Goal: Information Seeking & Learning: Learn about a topic

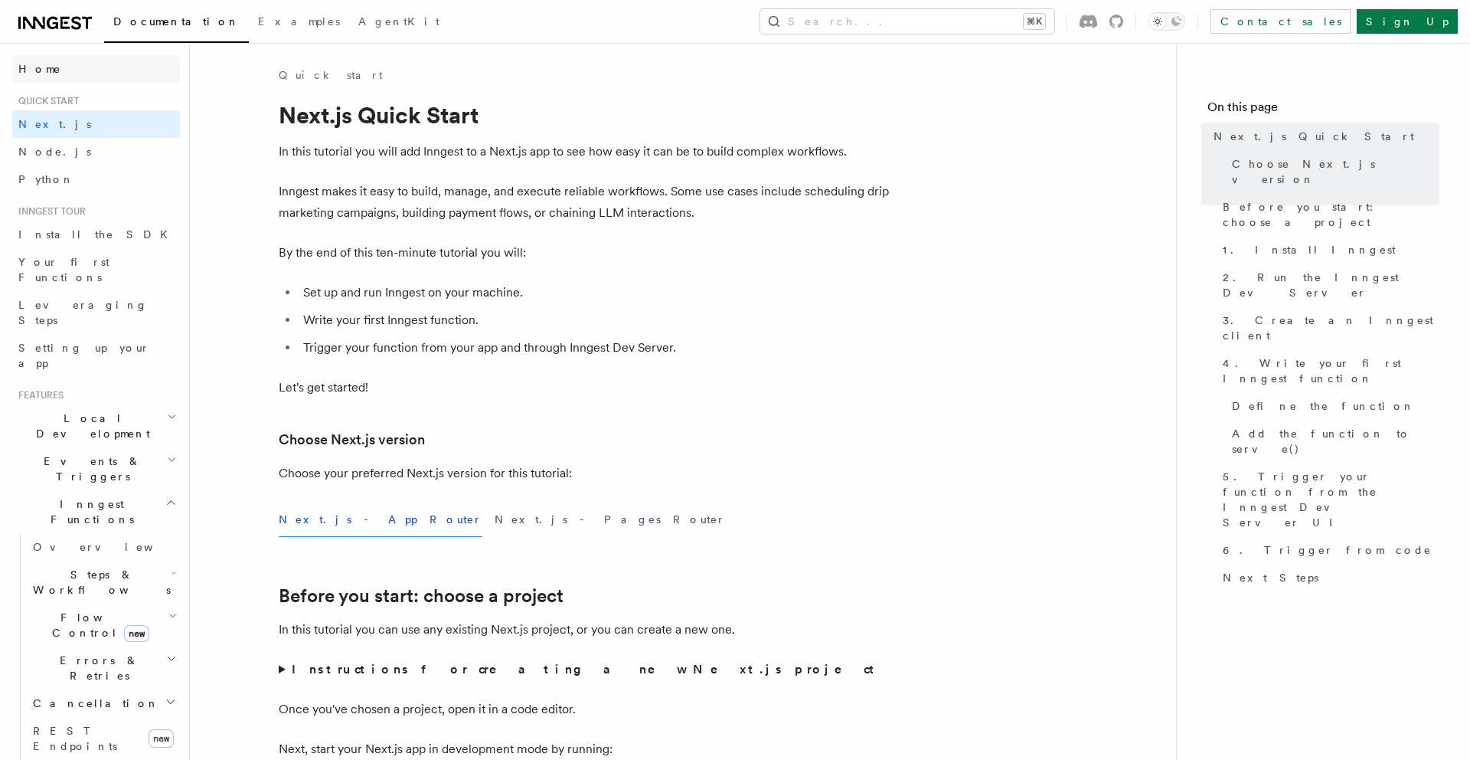
click at [35, 74] on span "Home" at bounding box center [39, 68] width 43 height 15
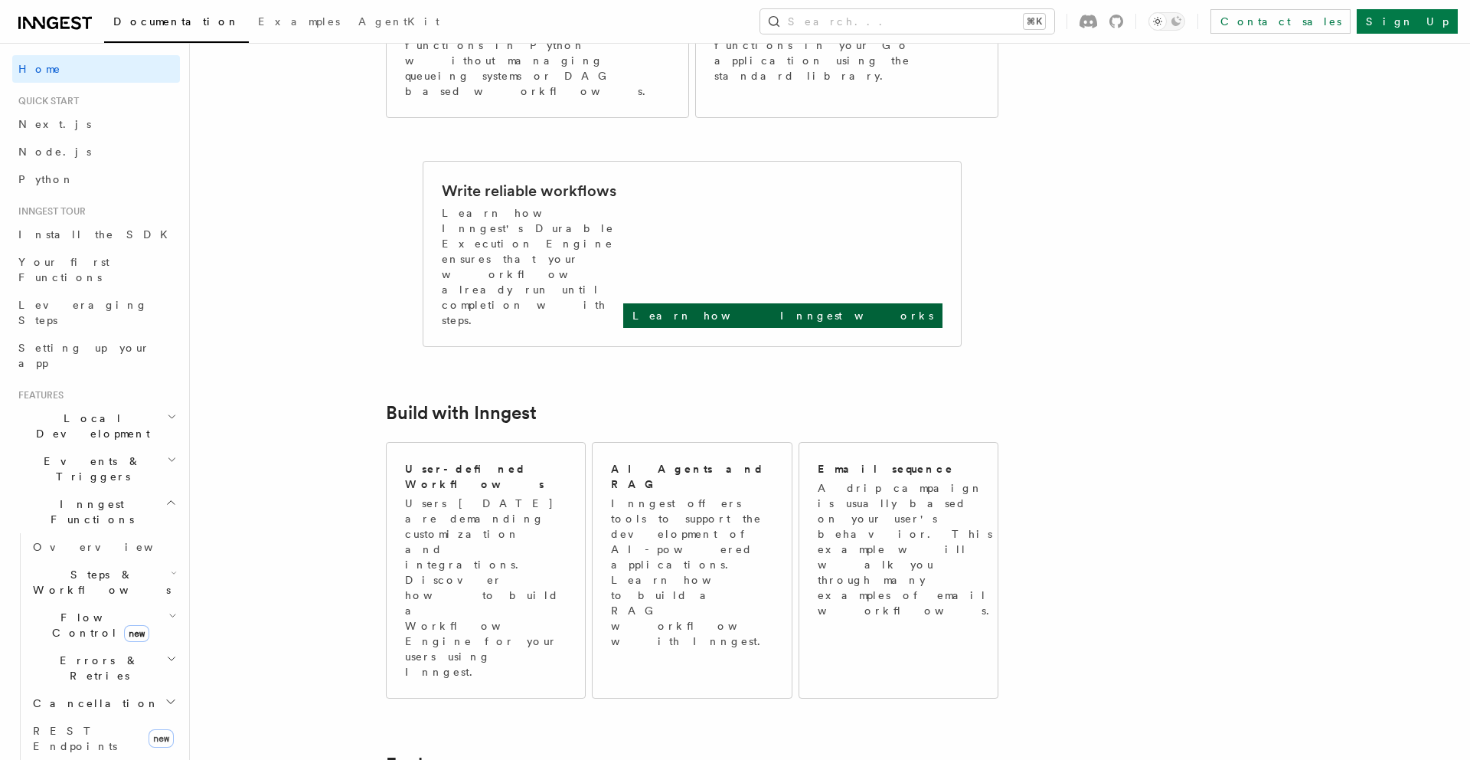
scroll to position [536, 0]
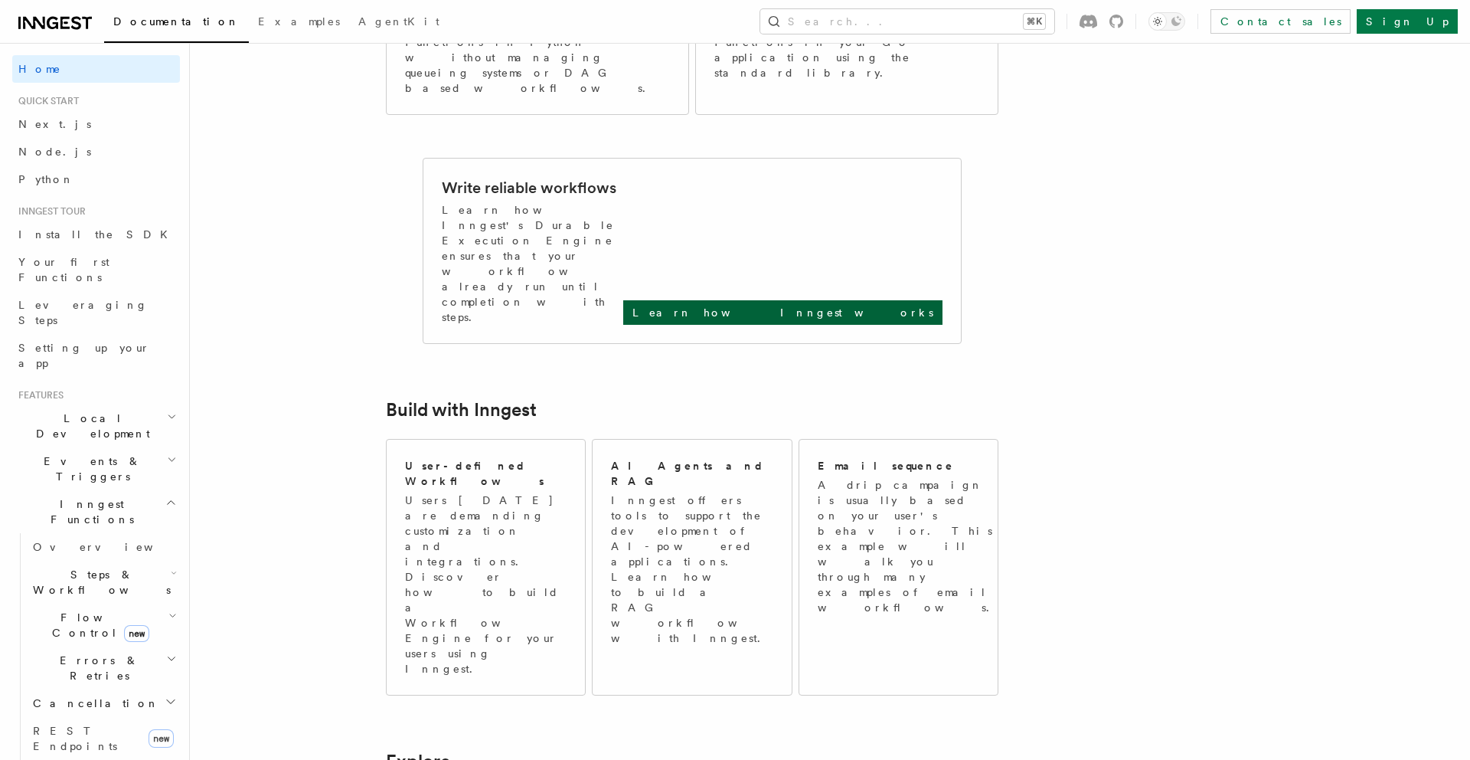
click at [874, 305] on p "Learn how Inngest works" at bounding box center [783, 312] width 301 height 15
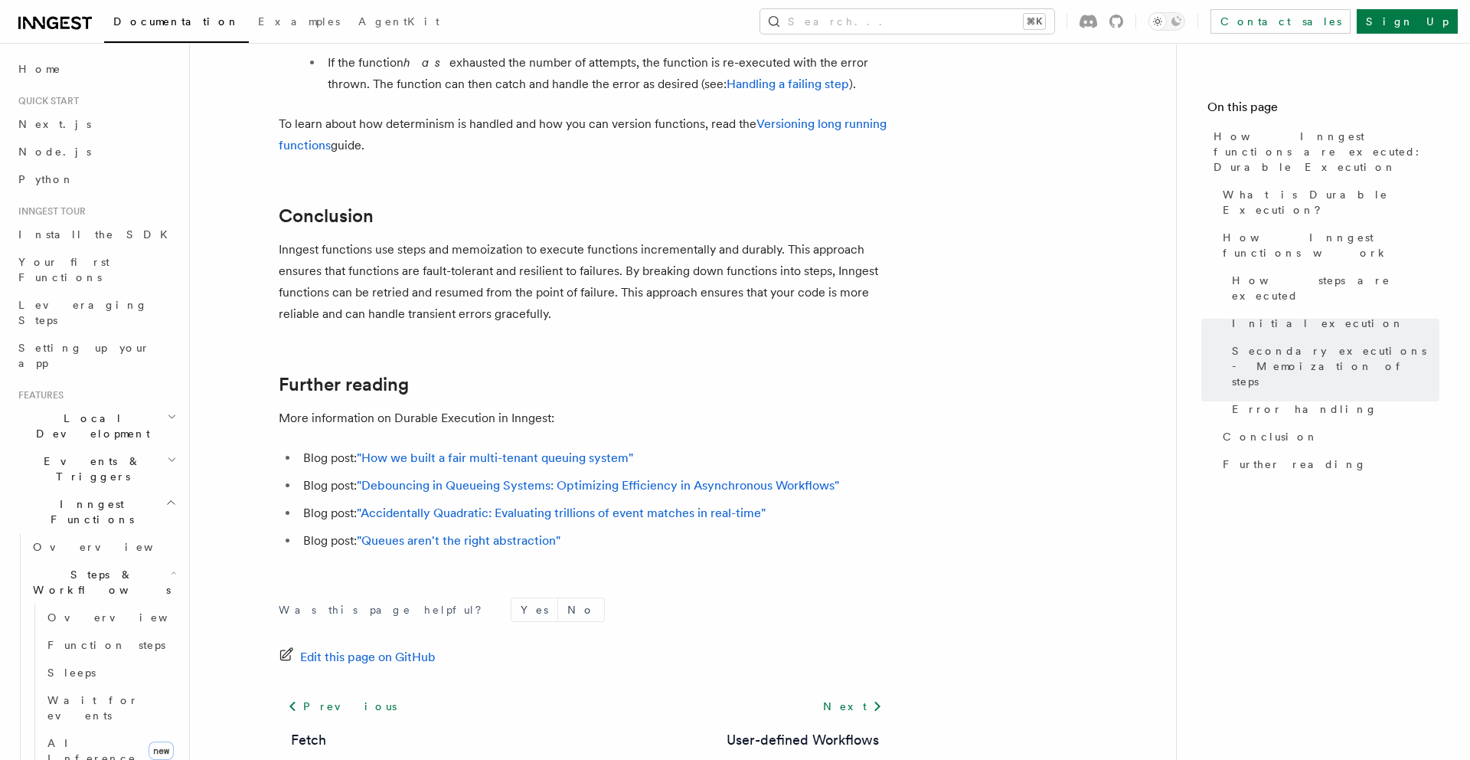
scroll to position [2844, 0]
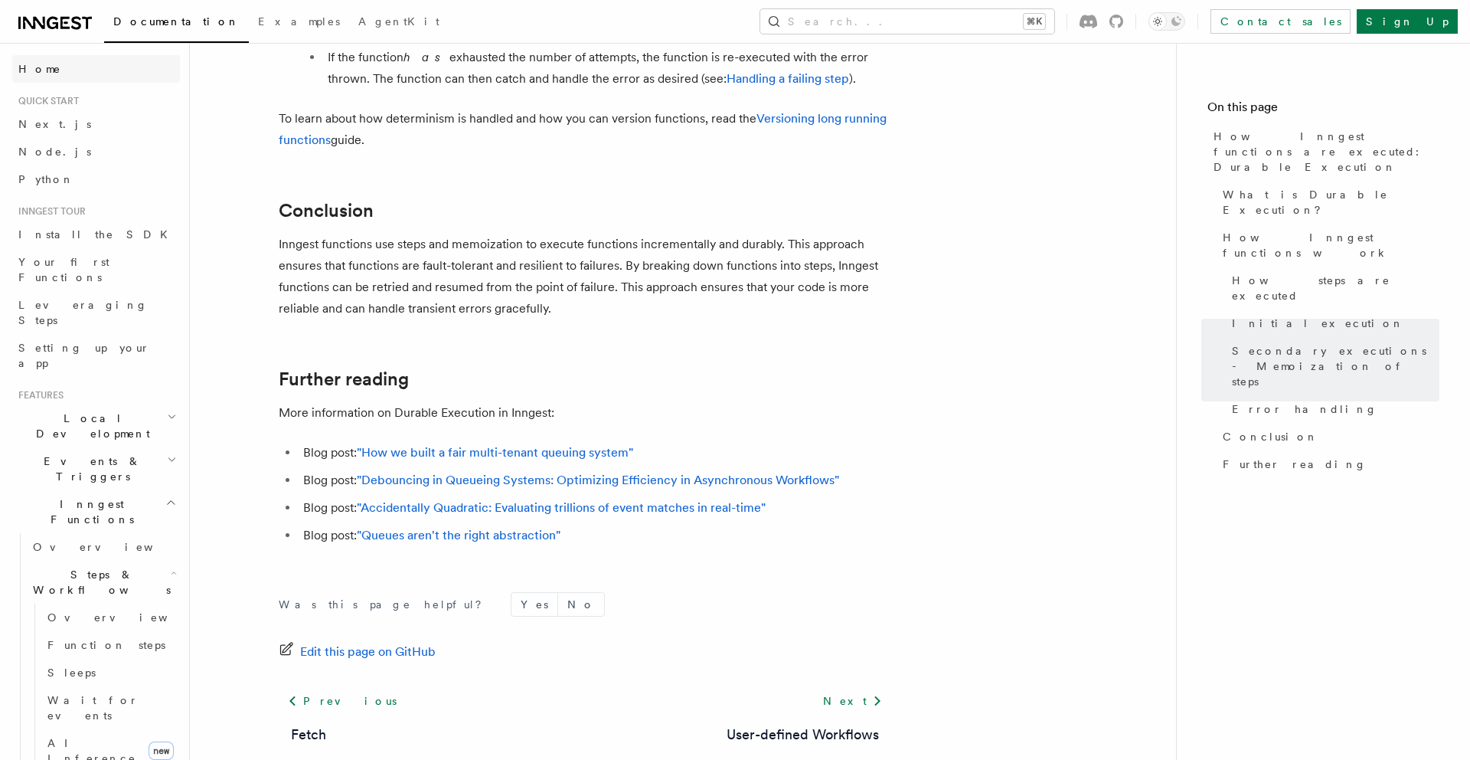
click at [48, 64] on link "Home" at bounding box center [96, 69] width 168 height 28
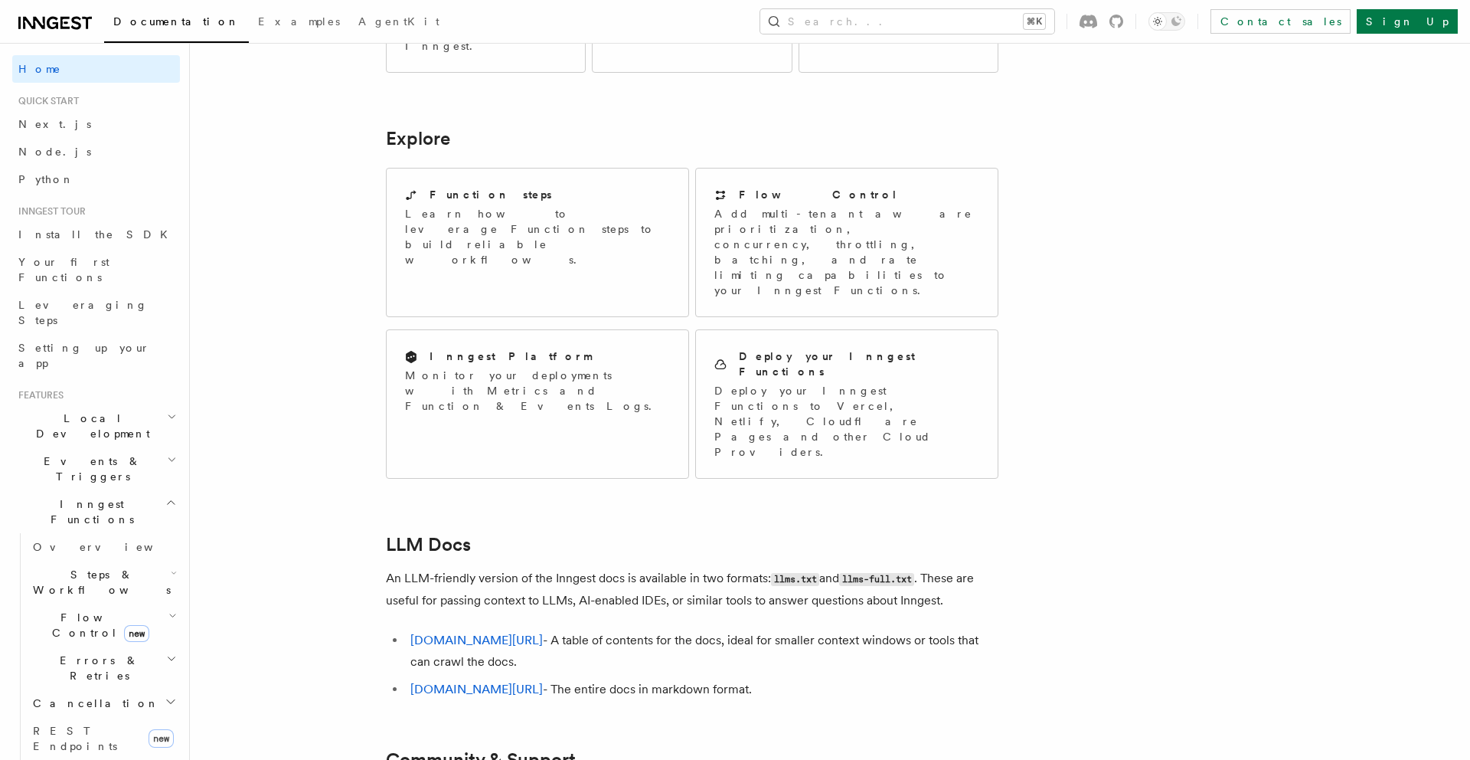
scroll to position [1195, 0]
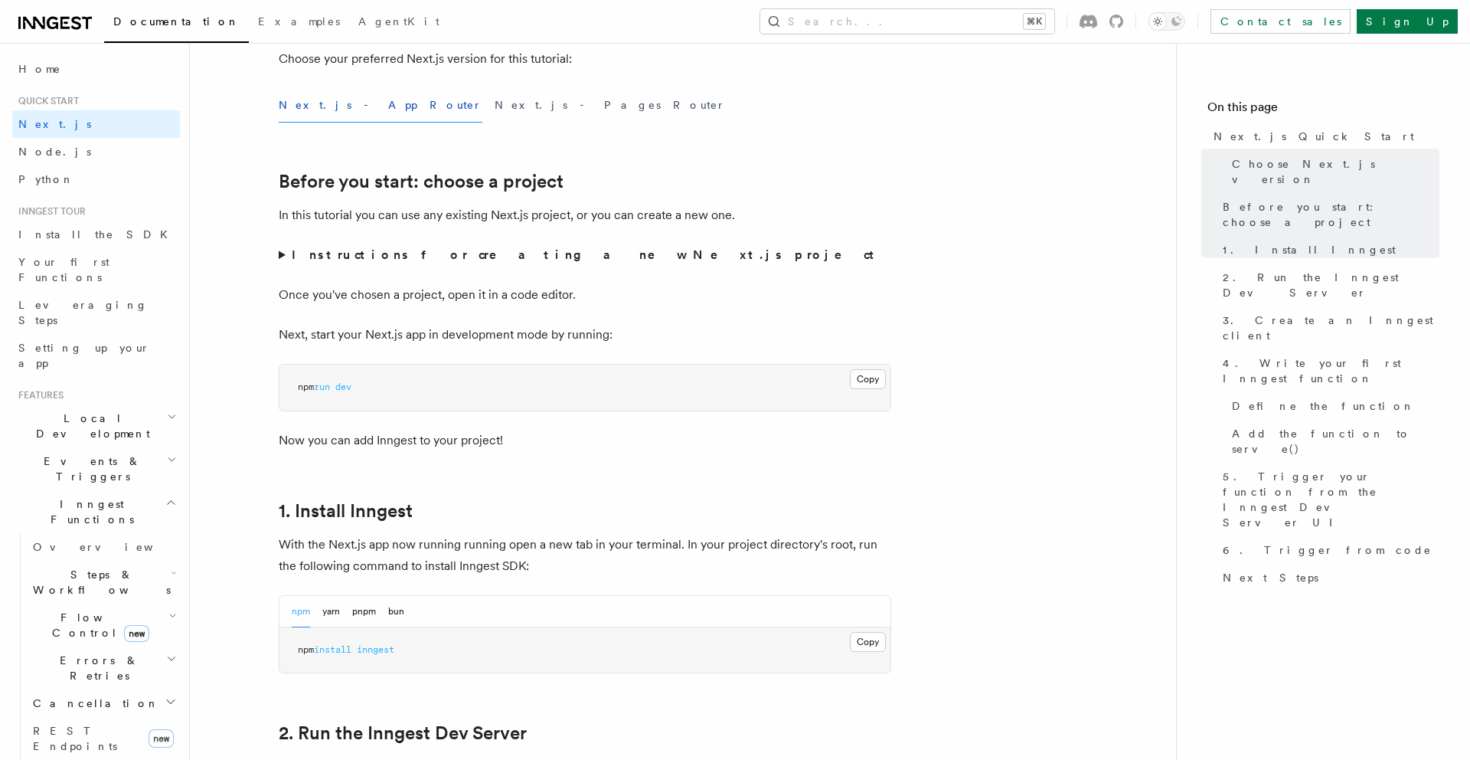
scroll to position [416, 0]
click at [322, 256] on strong "Instructions for creating a new Next.js project" at bounding box center [586, 253] width 589 height 15
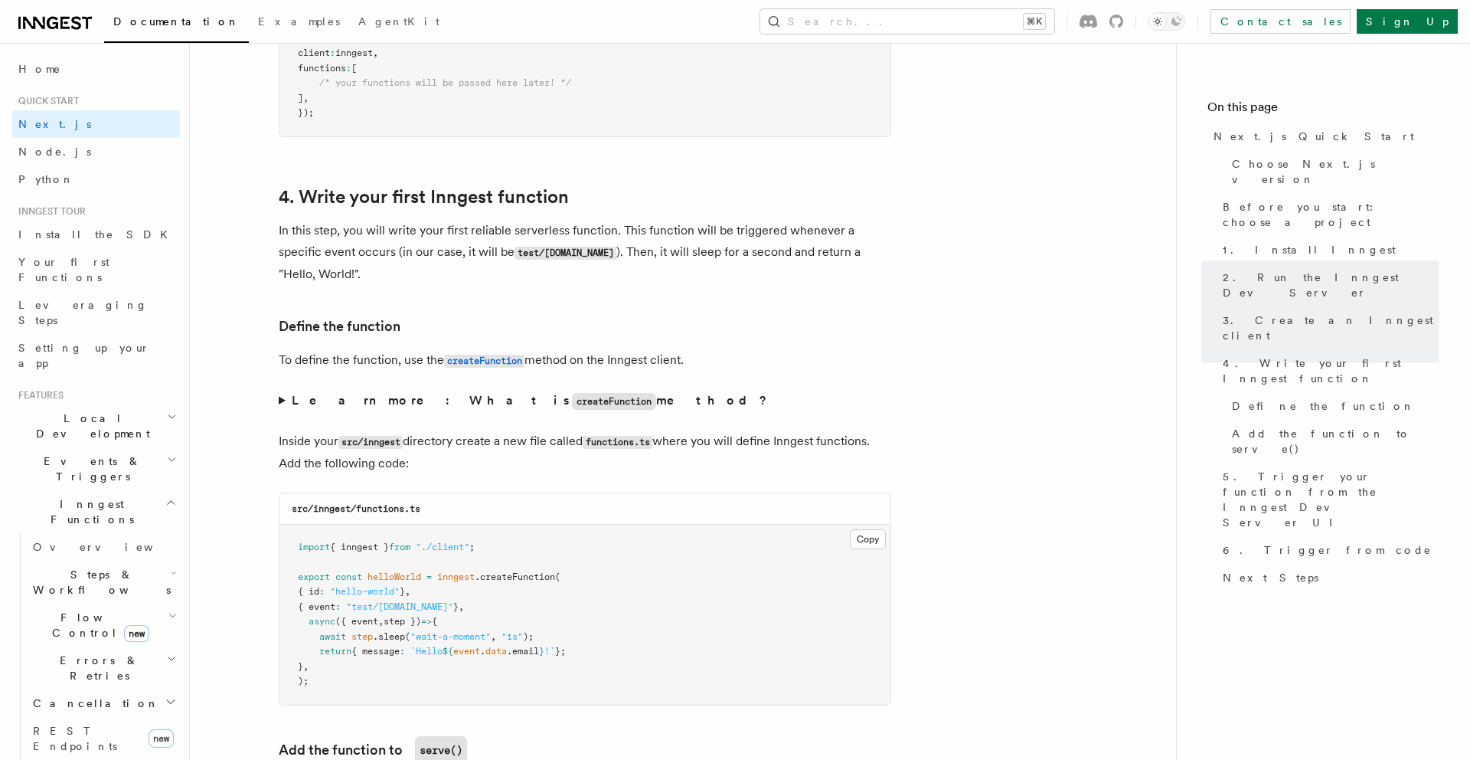
scroll to position [2467, 0]
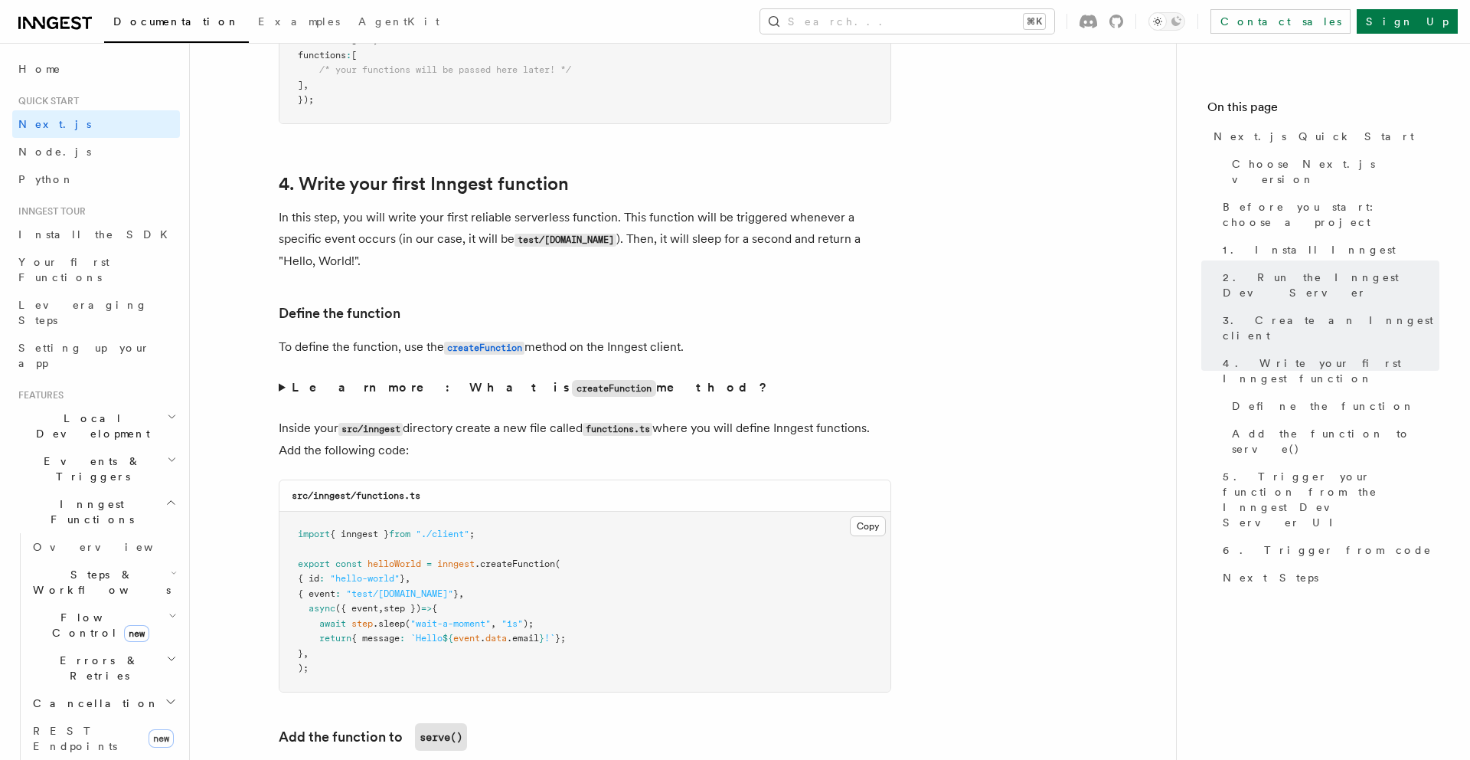
click at [289, 382] on summary "Learn more: What is createFunction method?" at bounding box center [585, 388] width 613 height 22
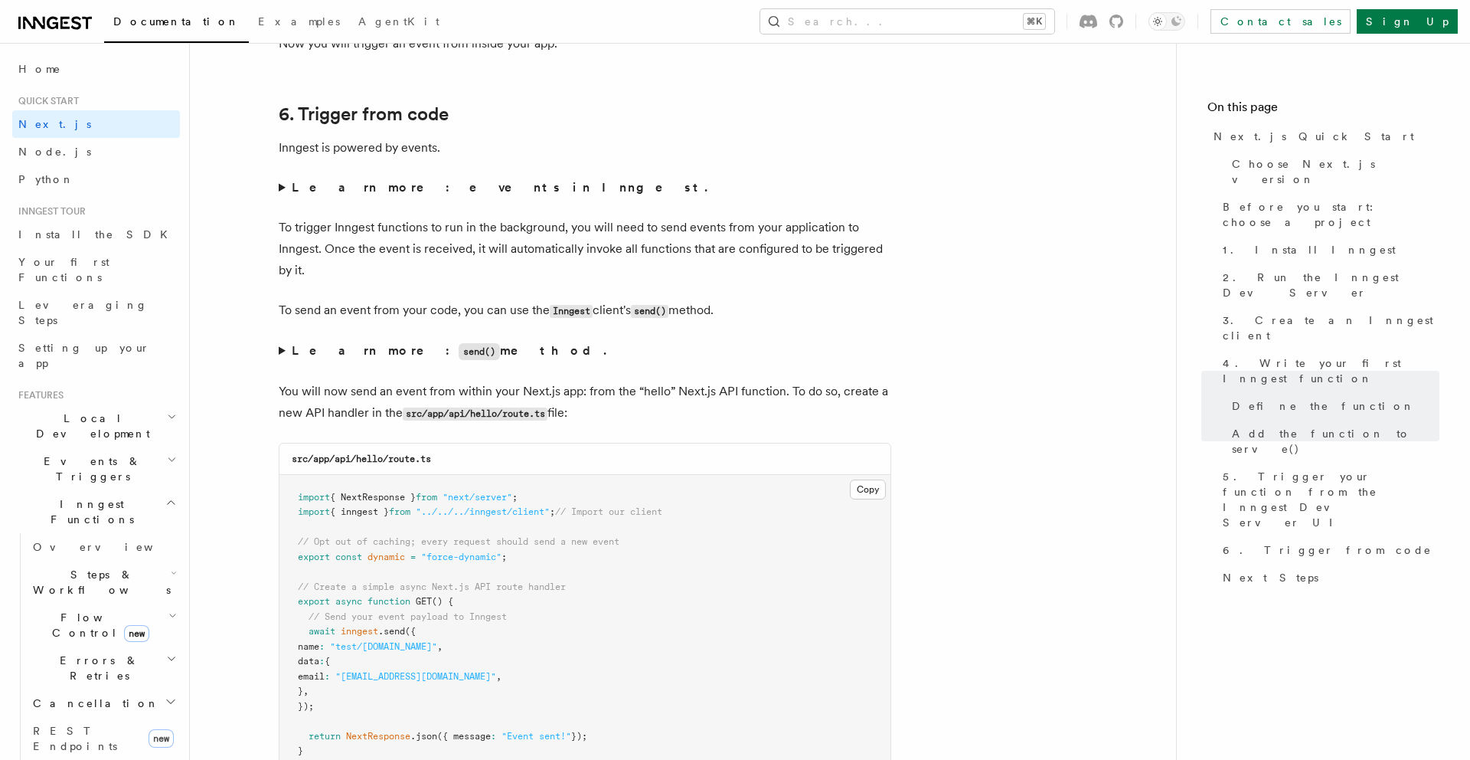
scroll to position [8063, 0]
click at [321, 187] on strong "Learn more: events in Inngest." at bounding box center [501, 186] width 419 height 15
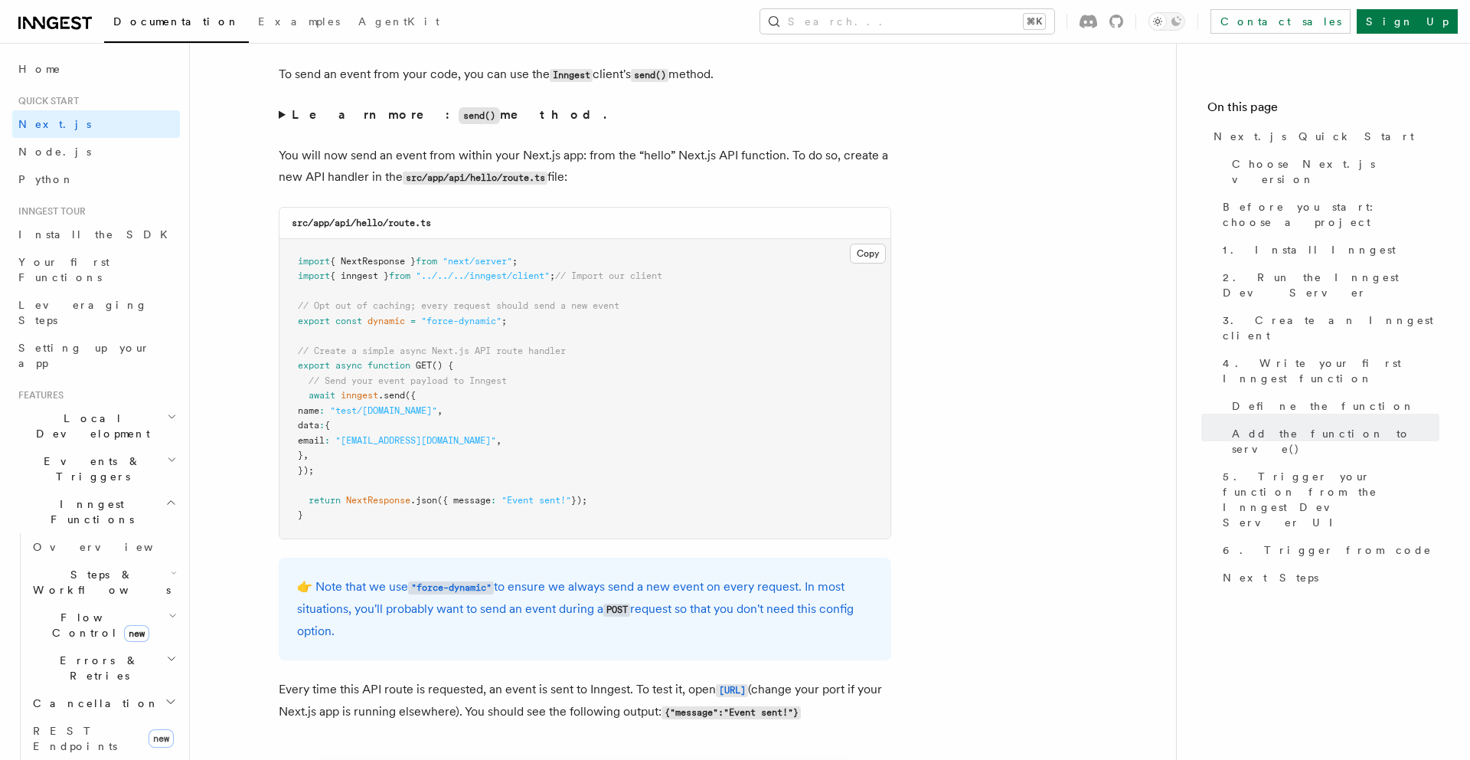
scroll to position [8462, 0]
click at [317, 114] on strong "Learn more: send() method." at bounding box center [451, 112] width 318 height 15
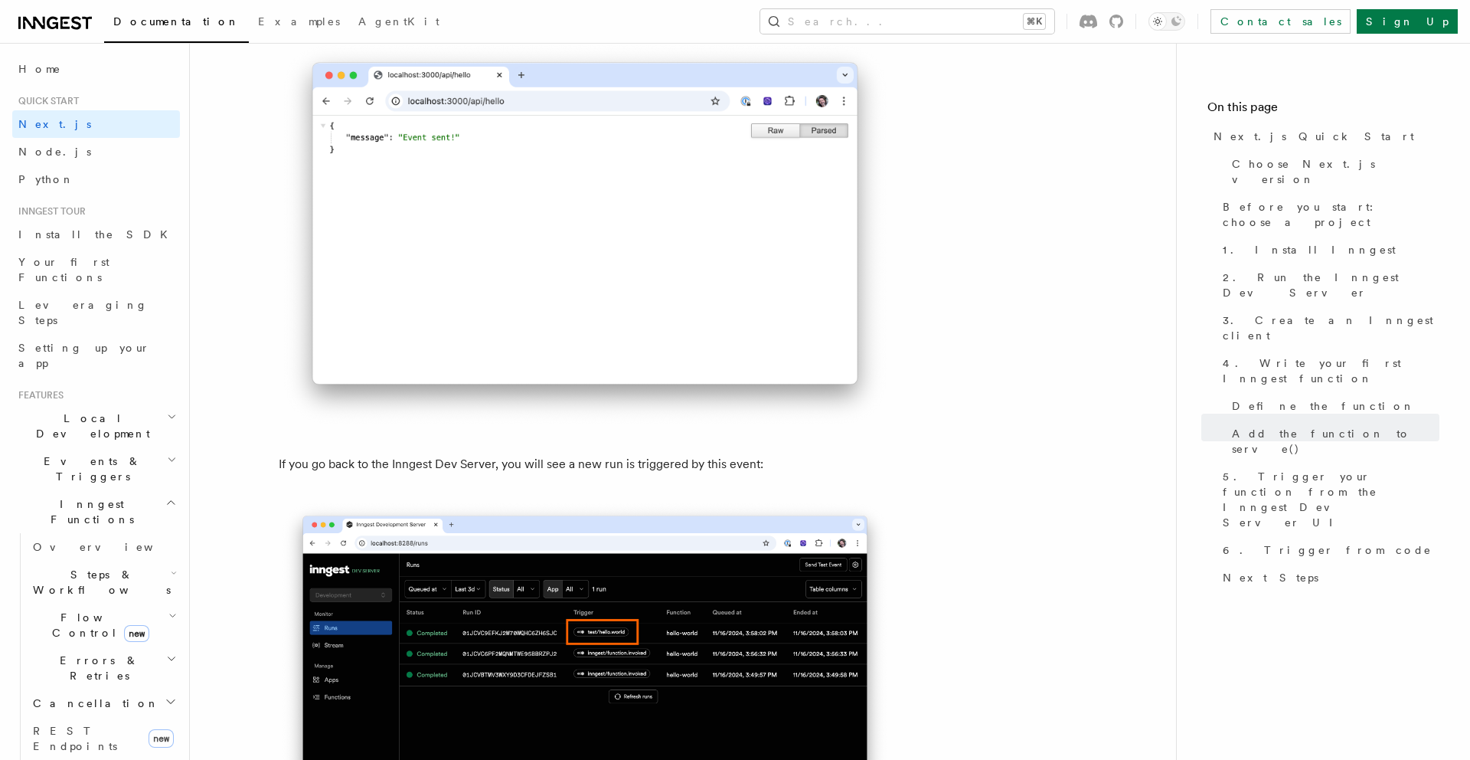
scroll to position [9250, 0]
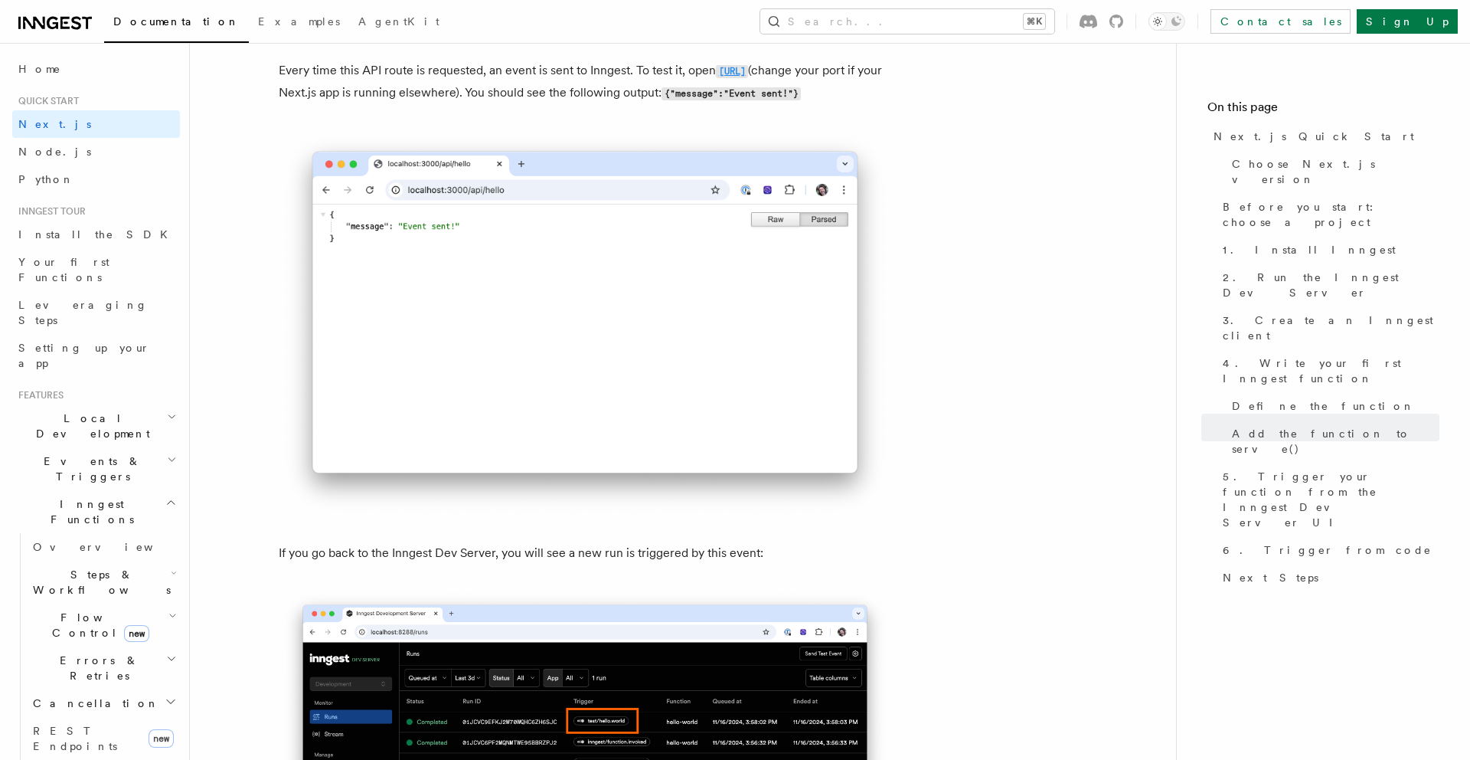
click at [716, 78] on code "http://localhost:3000/api/hello" at bounding box center [732, 71] width 32 height 13
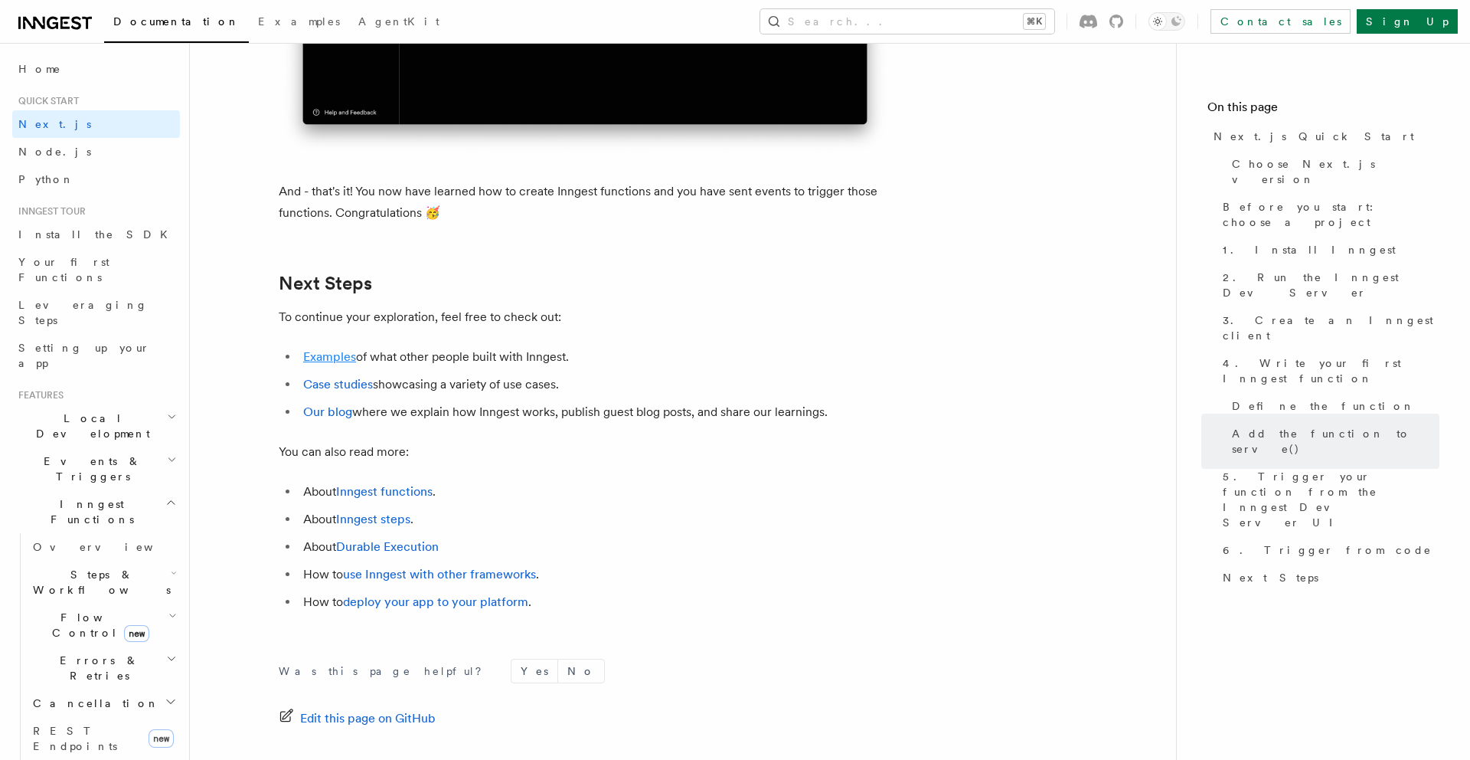
scroll to position [9395, 0]
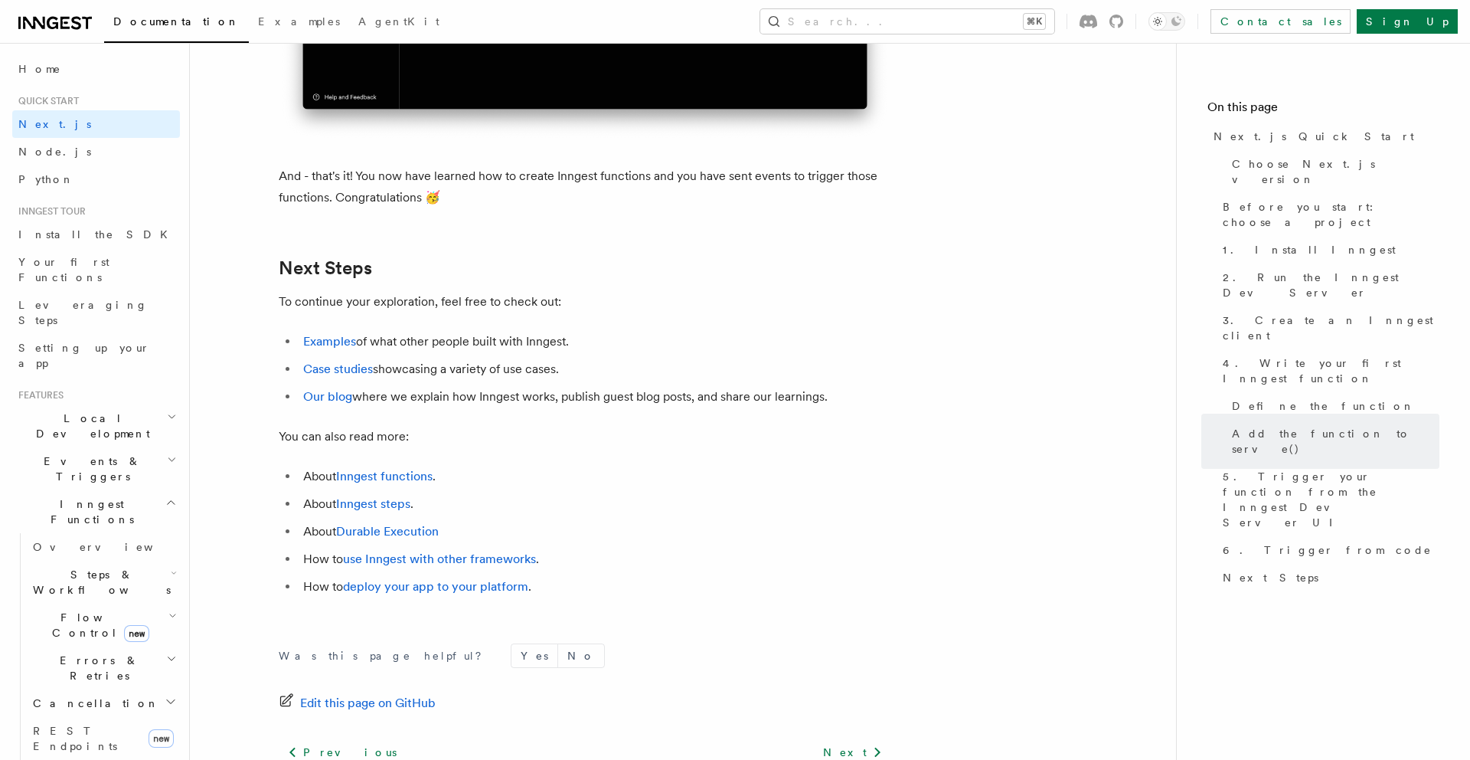
click at [335, 352] on li "Examples of what other people built with Inngest." at bounding box center [595, 341] width 593 height 21
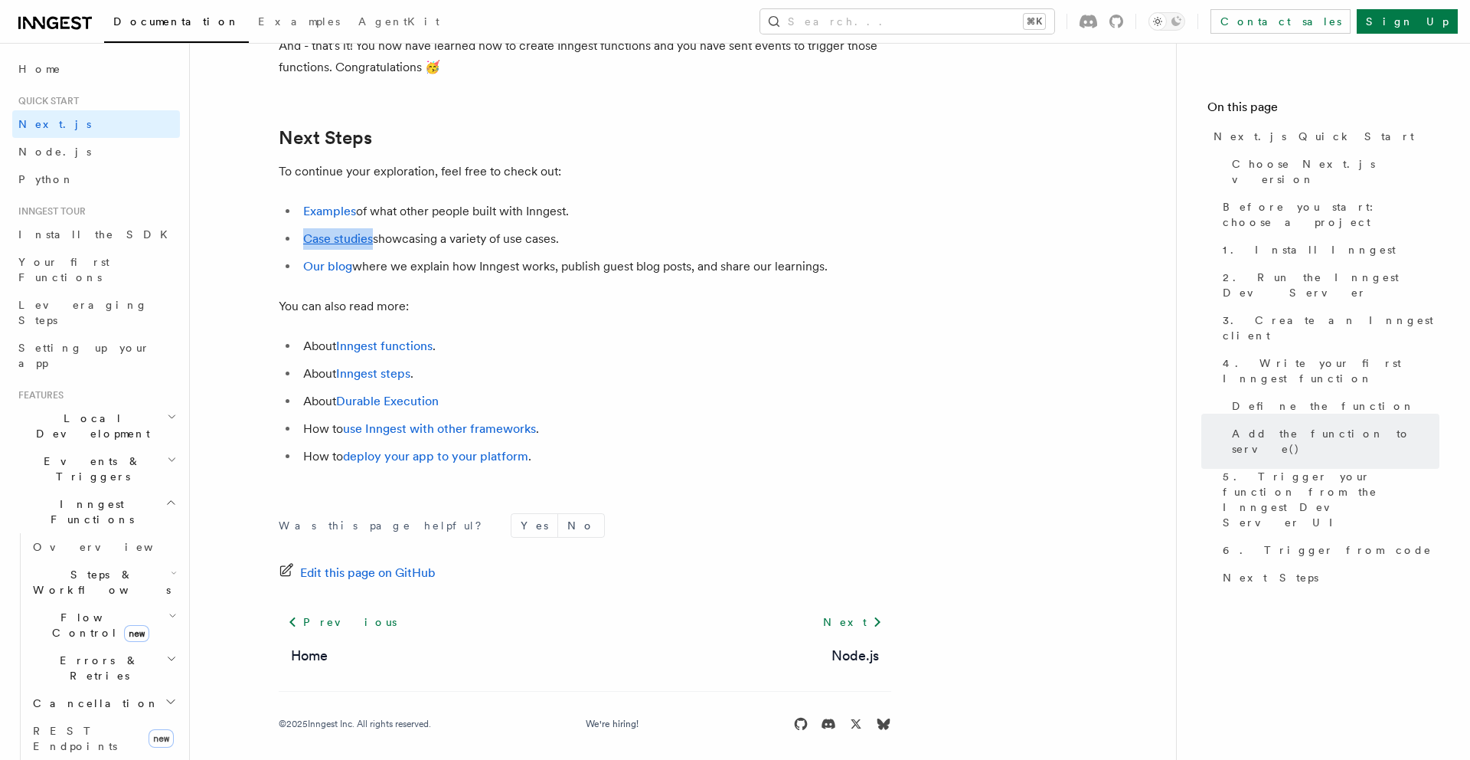
scroll to position [9554, 0]
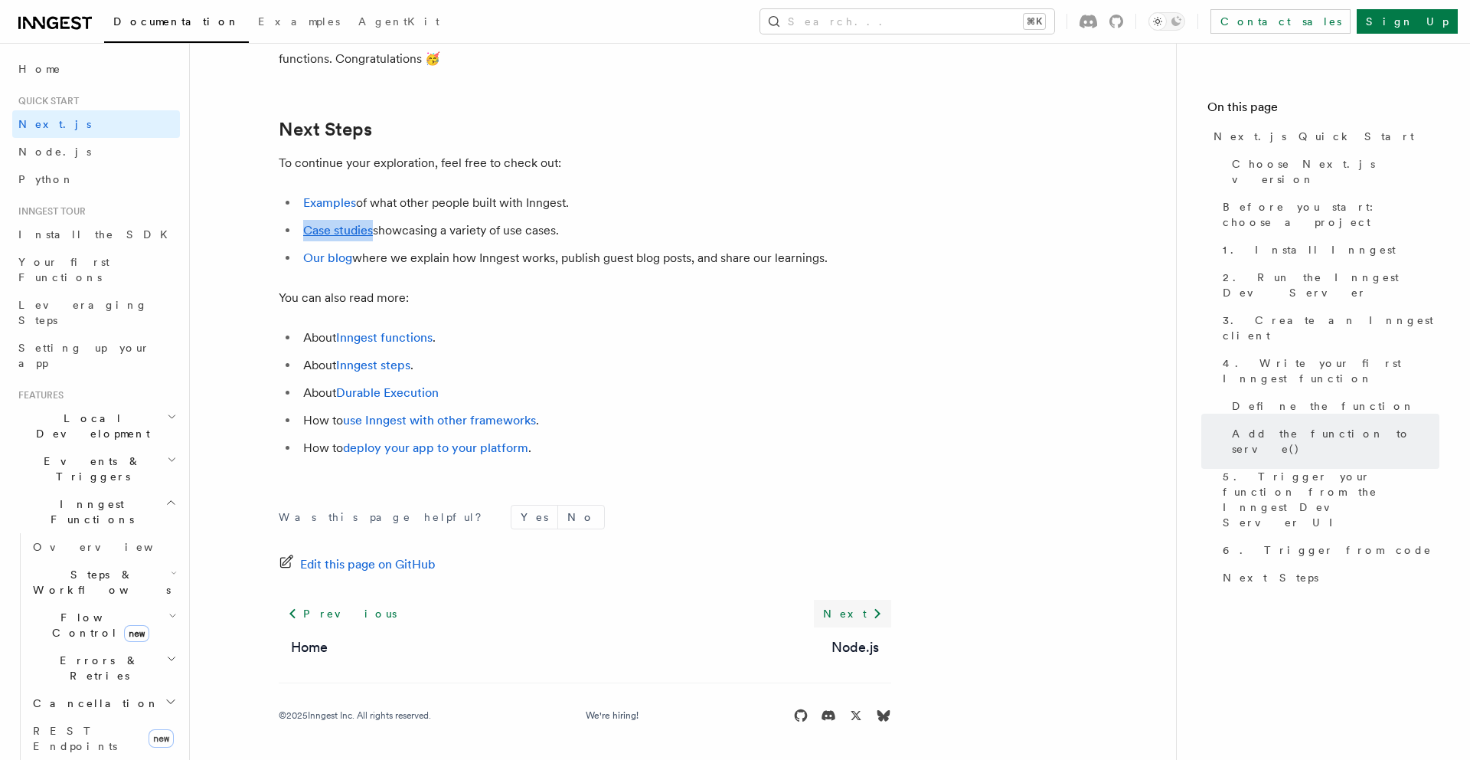
click at [843, 610] on link "Next" at bounding box center [852, 614] width 77 height 28
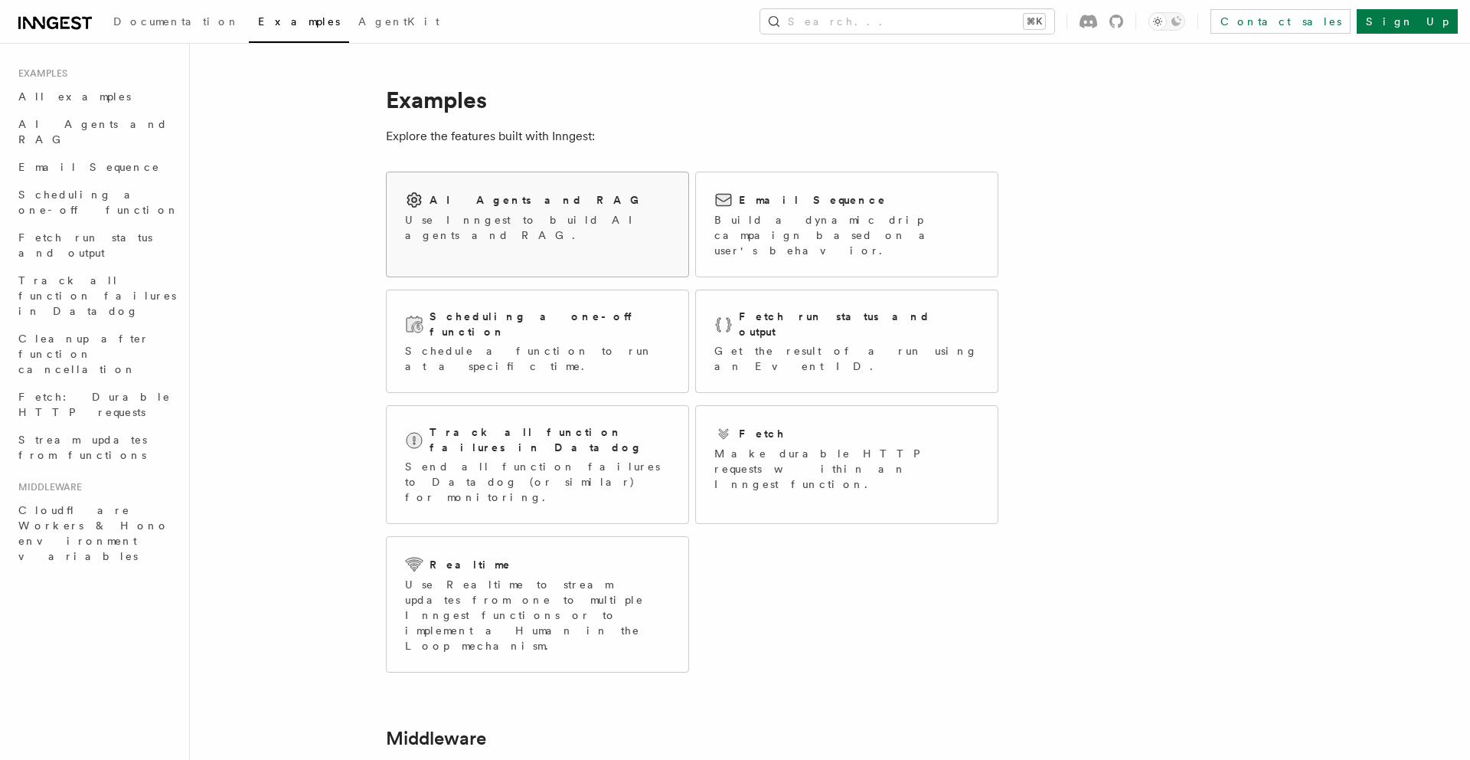
click at [520, 213] on p "Use Inngest to build AI agents and RAG." at bounding box center [537, 227] width 265 height 31
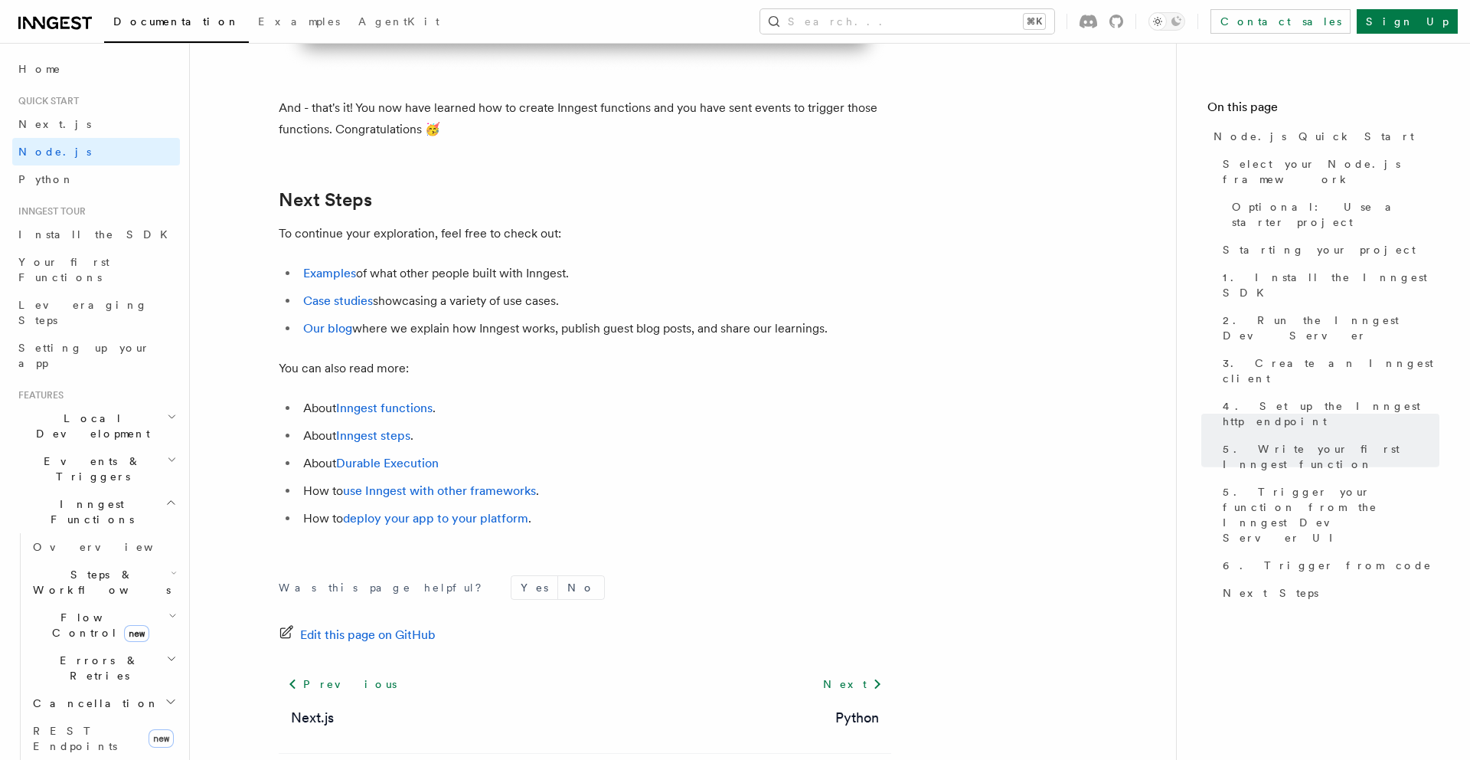
scroll to position [9560, 0]
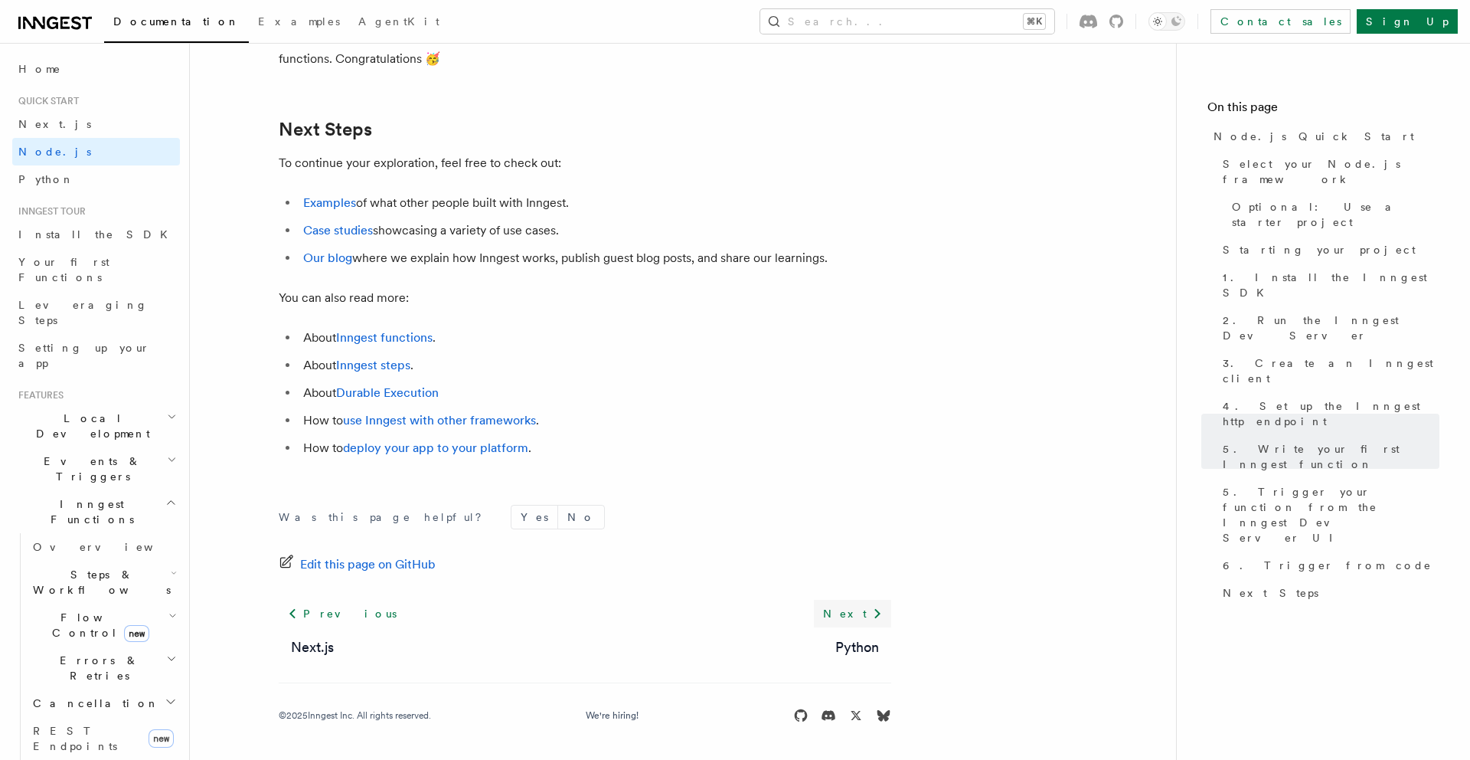
click at [869, 619] on icon at bounding box center [877, 613] width 18 height 18
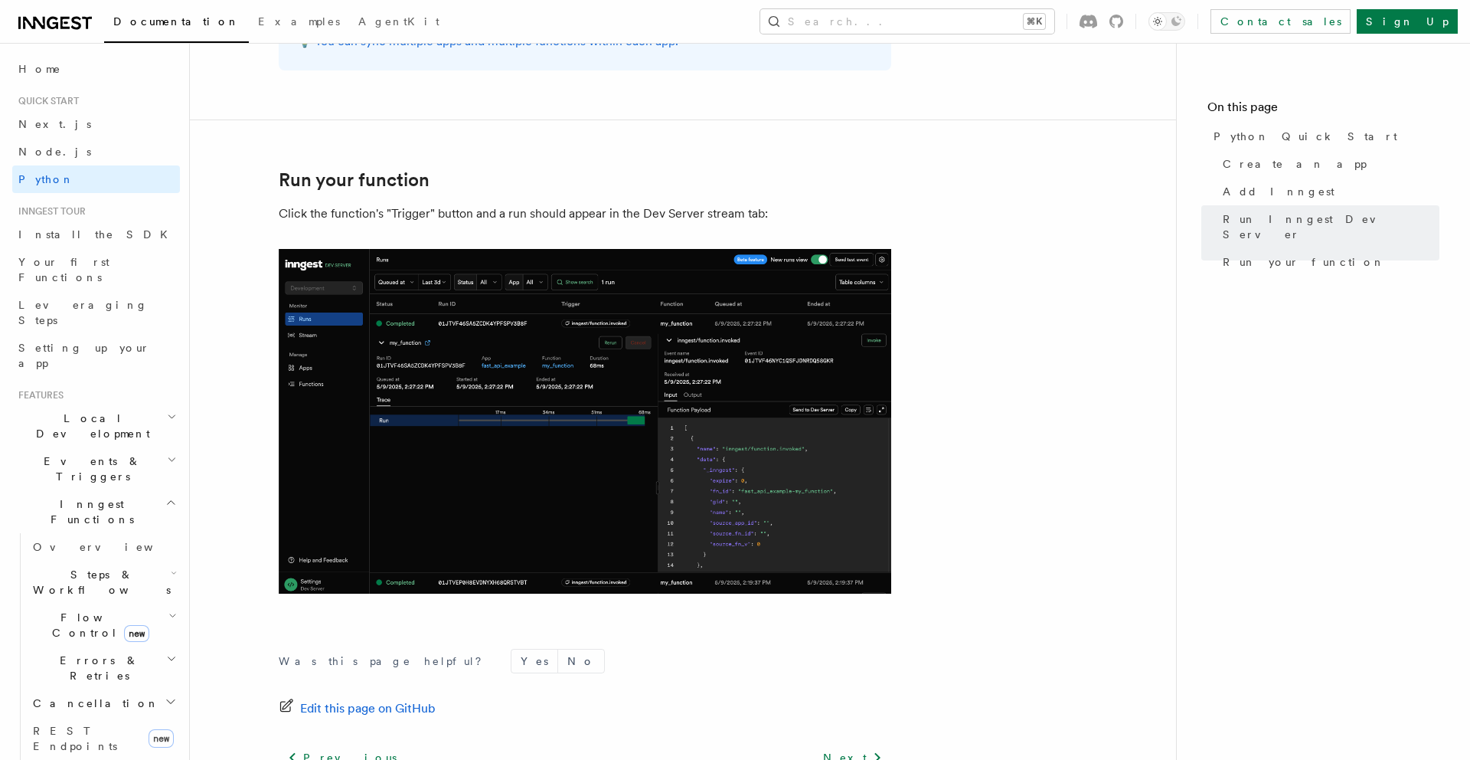
scroll to position [3112, 0]
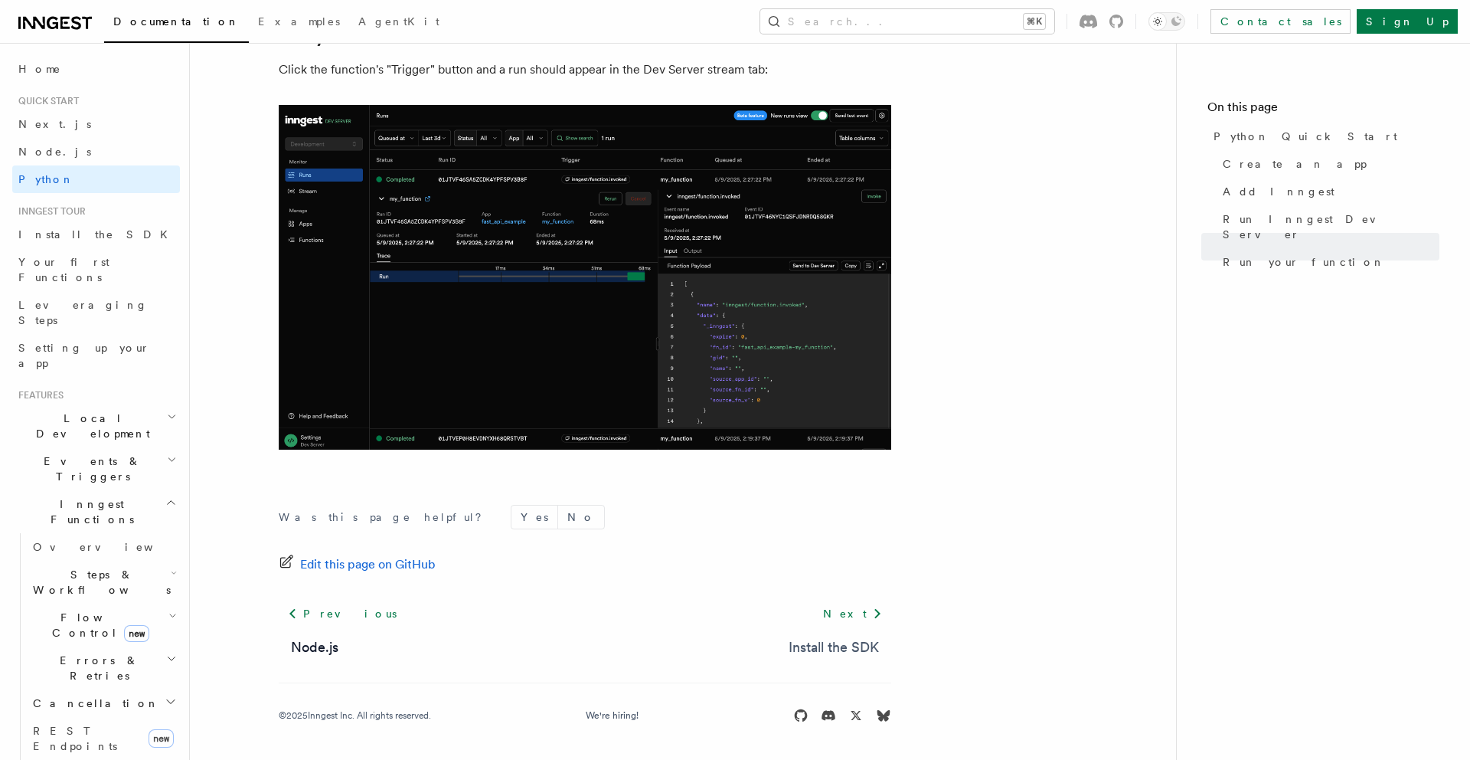
click at [844, 639] on link "Install the SDK" at bounding box center [834, 646] width 90 height 21
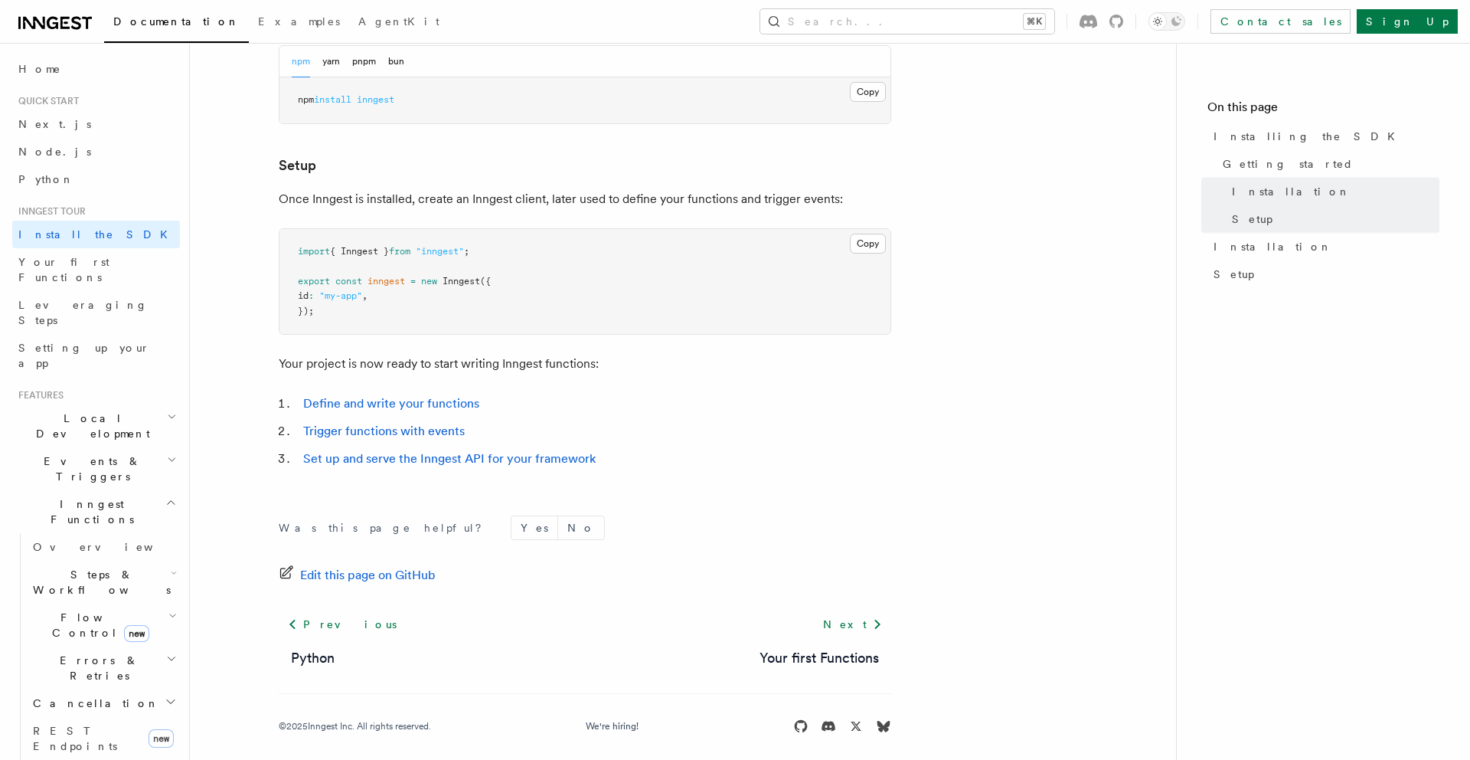
scroll to position [514, 0]
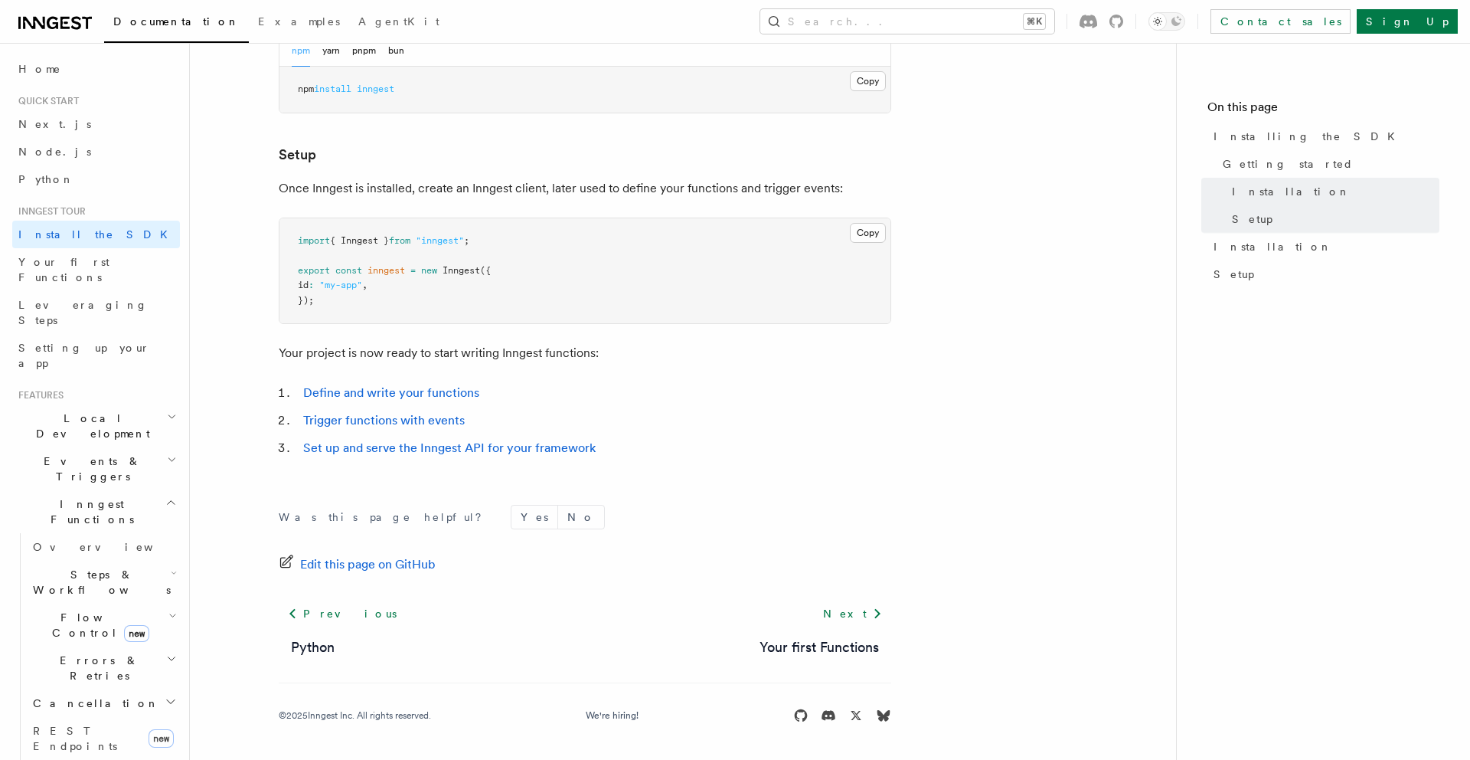
click at [802, 635] on div "Next Your first Functions" at bounding box center [819, 629] width 144 height 58
click at [856, 622] on link "Next" at bounding box center [852, 614] width 77 height 28
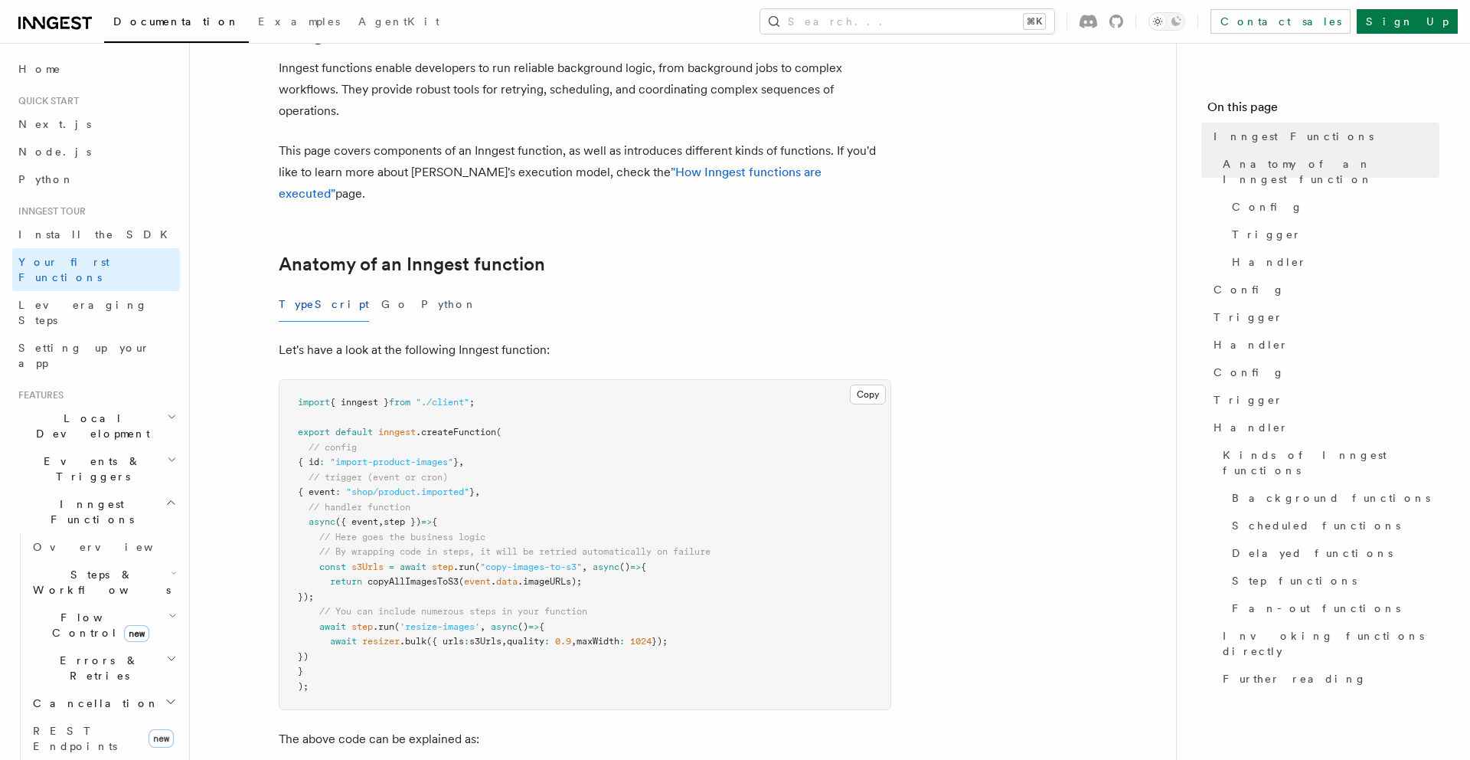
scroll to position [85, 0]
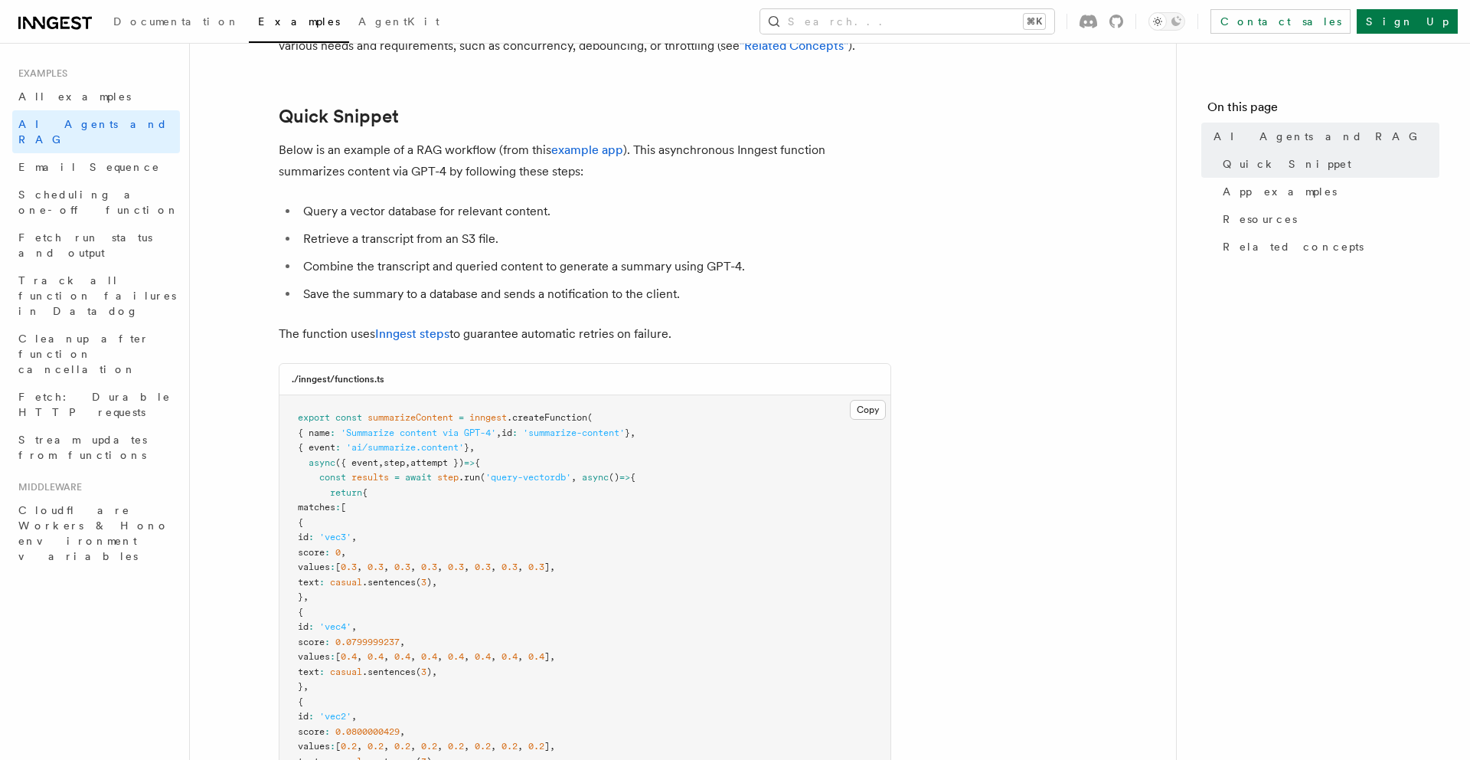
scroll to position [169, 0]
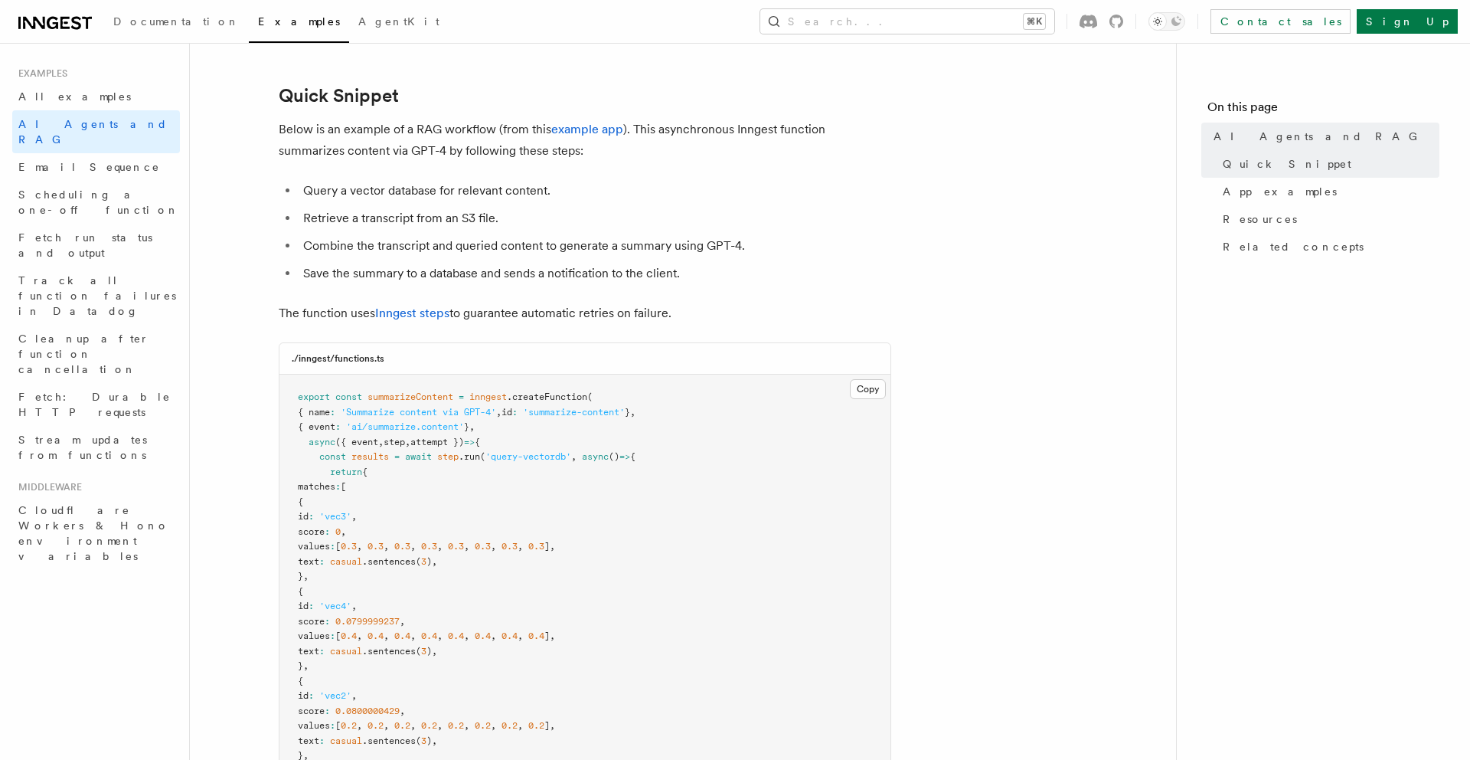
click at [384, 413] on span "'Summarize content via GPT-4'" at bounding box center [418, 412] width 155 height 11
drag, startPoint x: 364, startPoint y: 425, endPoint x: 472, endPoint y: 434, distance: 109.1
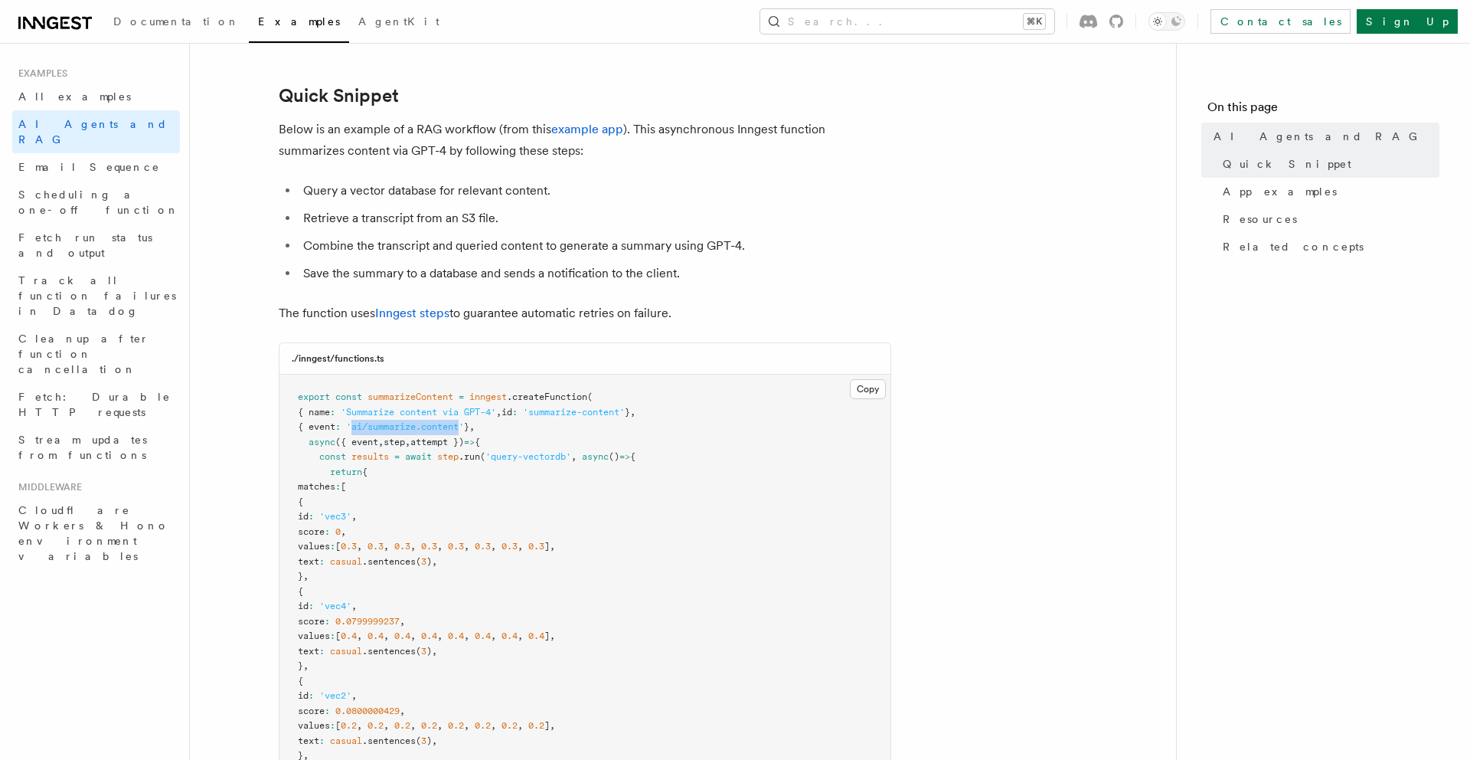
click at [378, 439] on span "({ event" at bounding box center [356, 441] width 43 height 11
click at [405, 443] on span "step" at bounding box center [394, 441] width 21 height 11
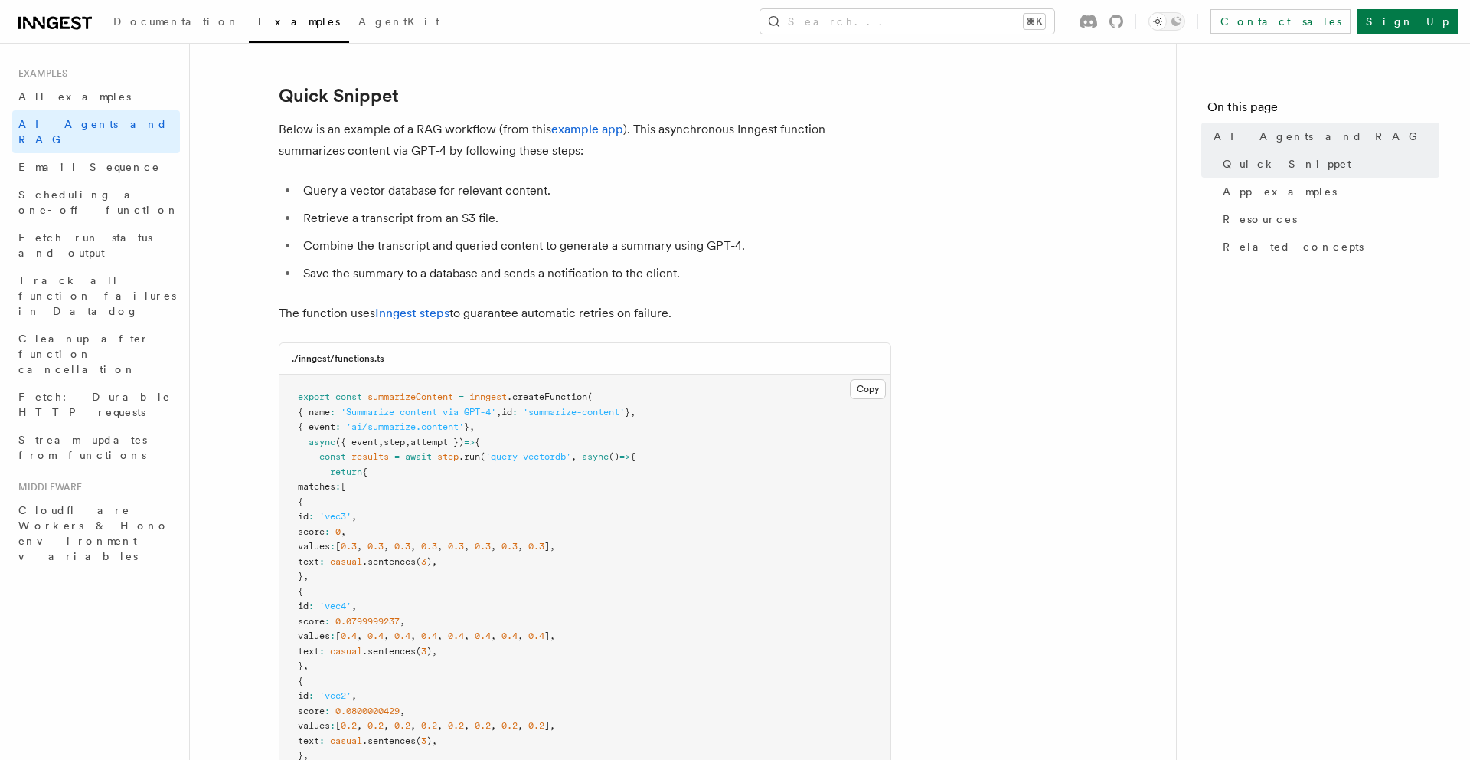
click at [444, 443] on span "attempt })" at bounding box center [437, 441] width 54 height 11
click at [459, 453] on span "step" at bounding box center [447, 456] width 21 height 11
click at [470, 455] on span ".run" at bounding box center [469, 456] width 21 height 11
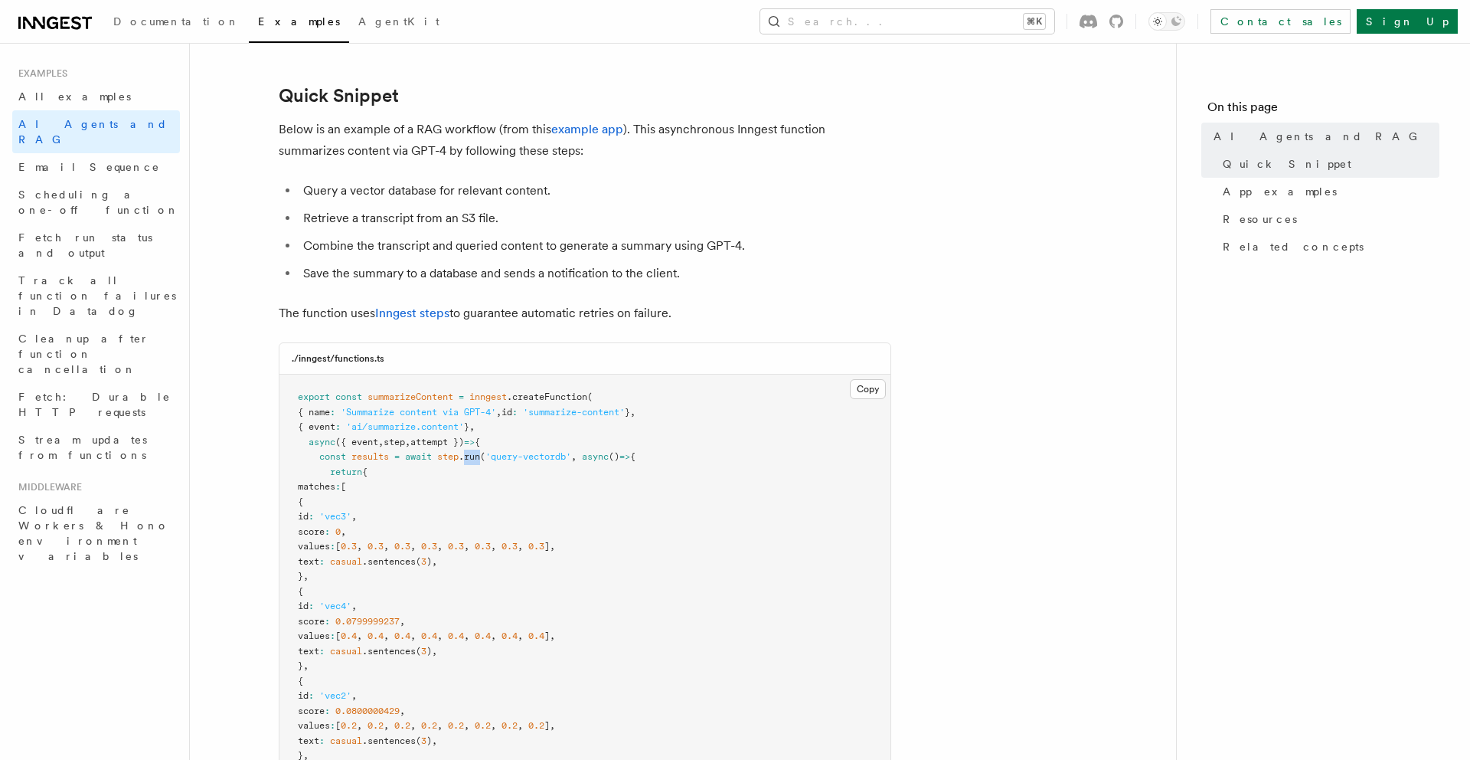
click at [470, 455] on span ".run" at bounding box center [469, 456] width 21 height 11
click at [551, 453] on span "'query-vectordb'" at bounding box center [528, 456] width 86 height 11
click at [609, 459] on span "async" at bounding box center [595, 456] width 27 height 11
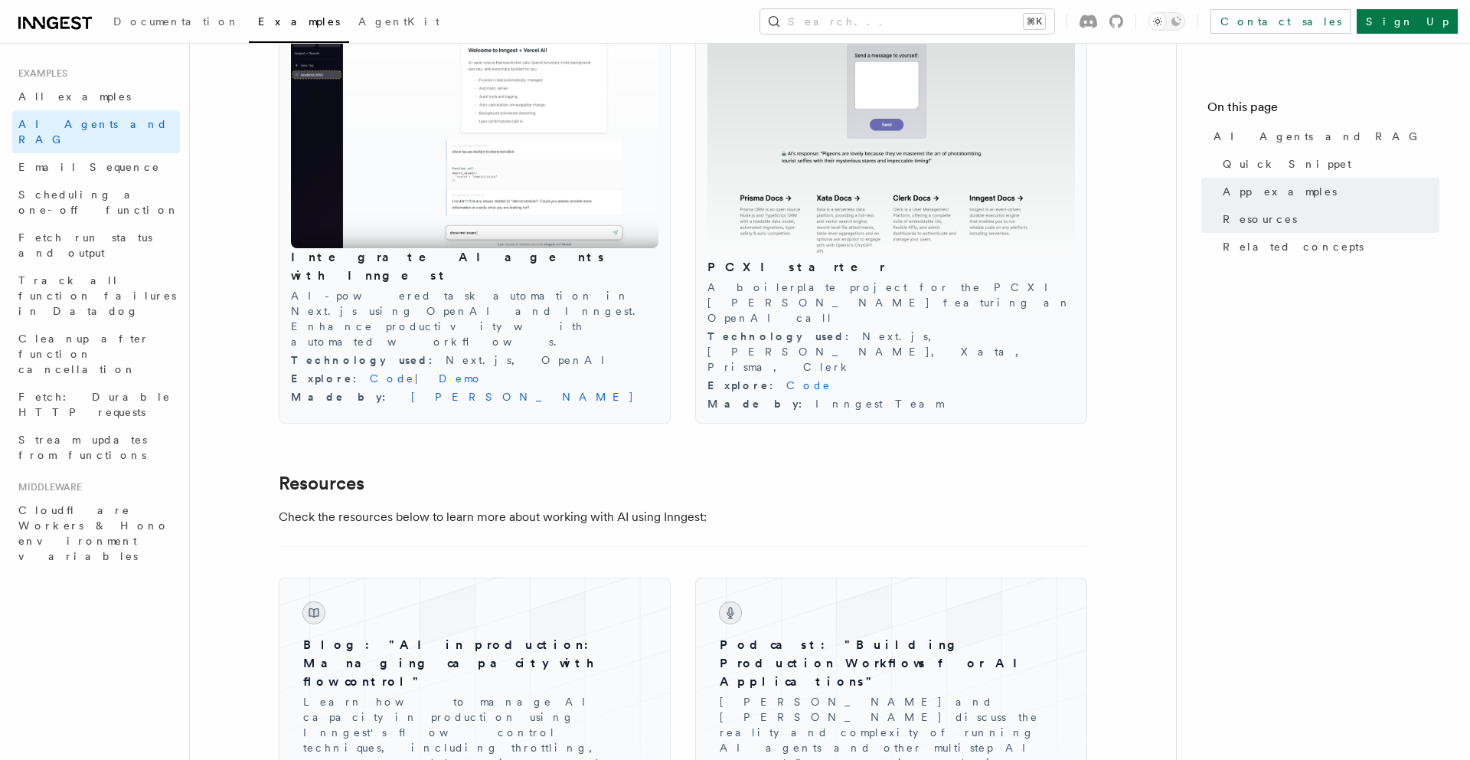
scroll to position [1735, 0]
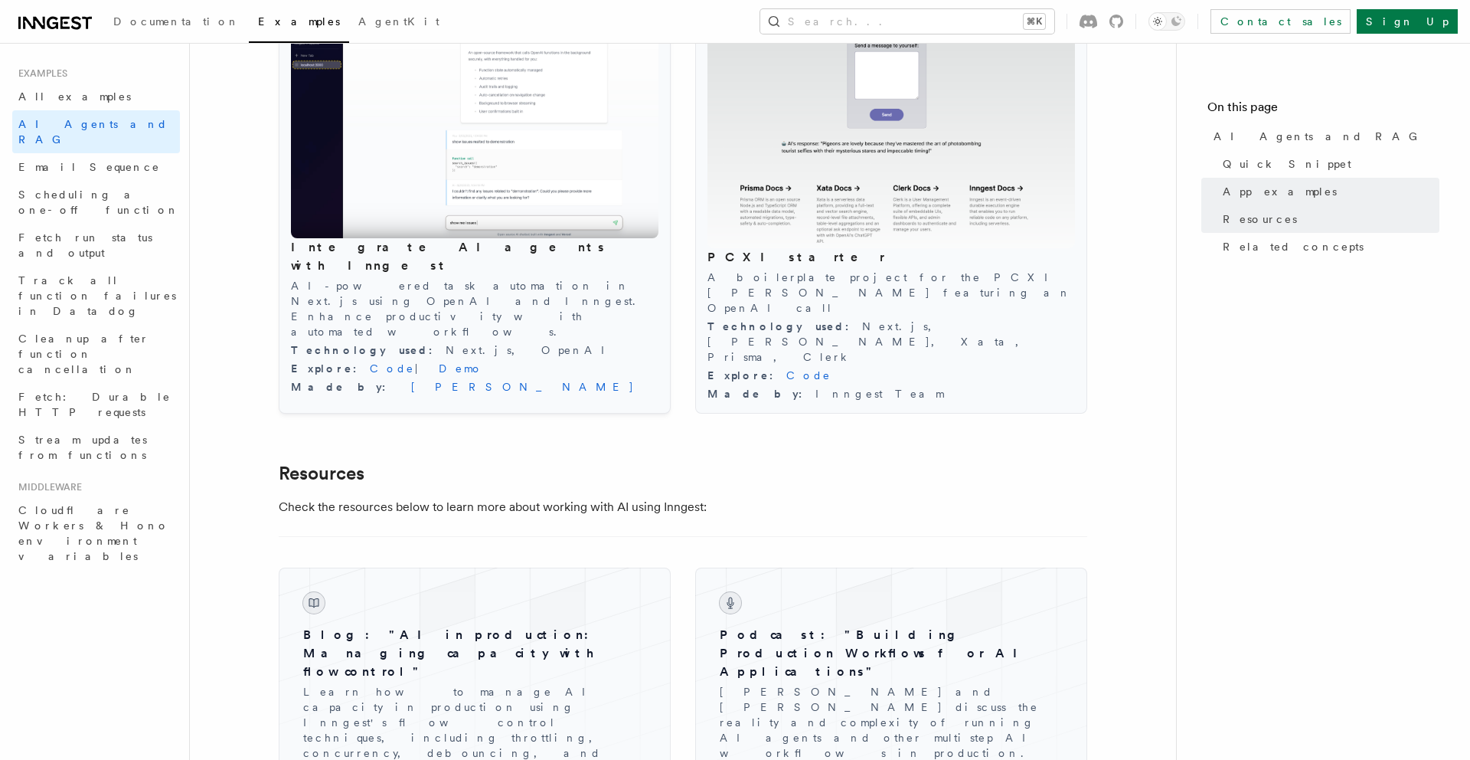
click at [400, 292] on div "Integrate AI agents with Inngest AI-powered task automation in Next.js using Op…" at bounding box center [475, 316] width 368 height 156
click at [370, 362] on link "Code" at bounding box center [392, 368] width 45 height 12
